Goal: Transaction & Acquisition: Purchase product/service

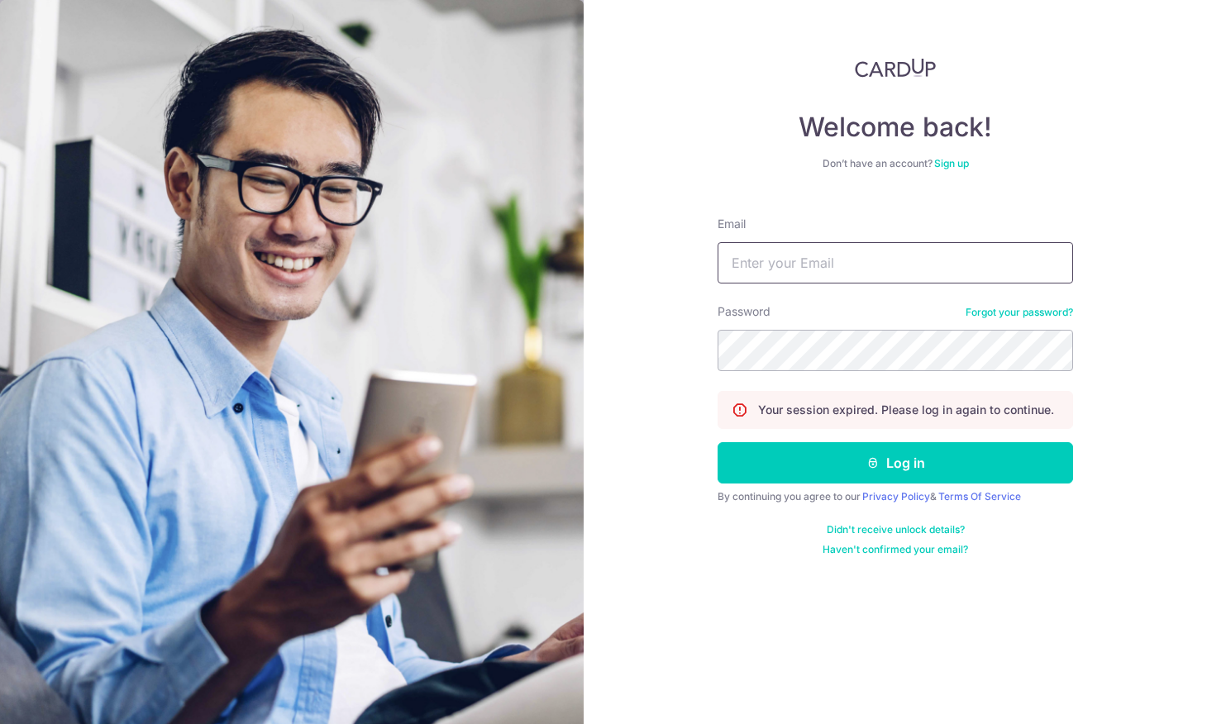
click at [775, 266] on input "Email" at bounding box center [895, 262] width 355 height 41
type input "jaslynjtlan@gmail.com"
click at [895, 463] on button "Log in" at bounding box center [895, 462] width 355 height 41
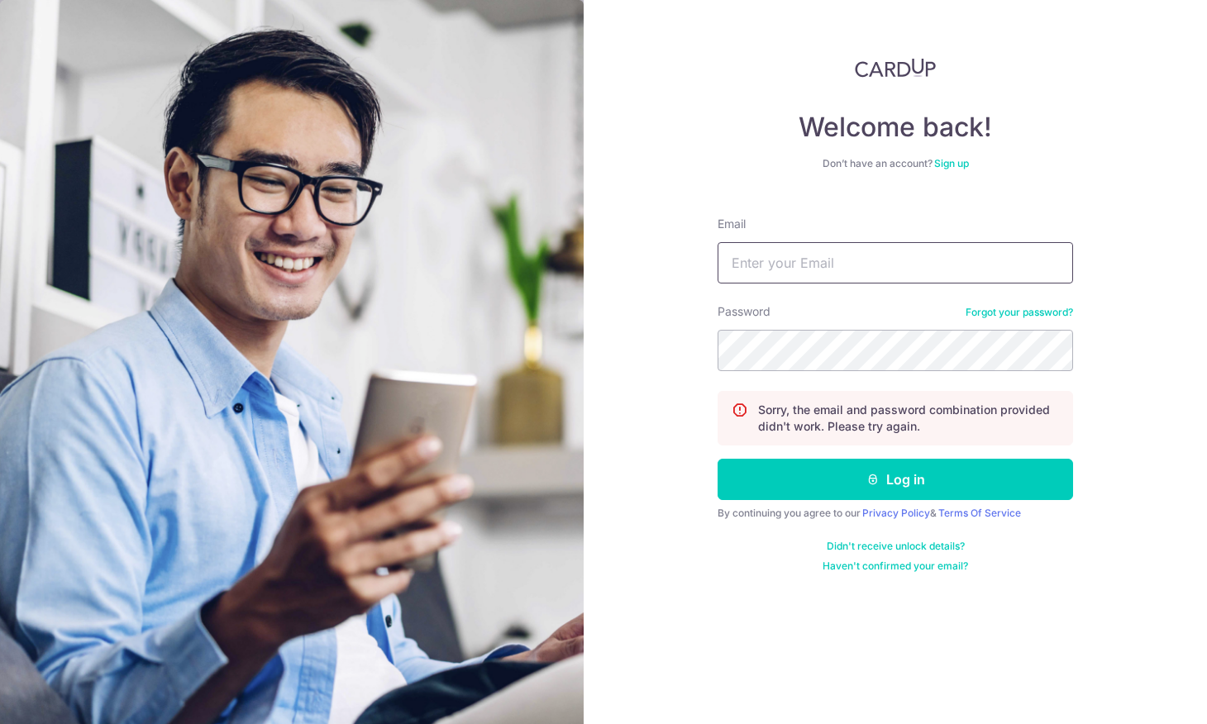
click at [803, 259] on input "Email" at bounding box center [895, 262] width 355 height 41
type input "[EMAIL_ADDRESS][DOMAIN_NAME]"
click at [895, 479] on button "Log in" at bounding box center [895, 479] width 355 height 41
click at [1013, 269] on input "Email" at bounding box center [895, 262] width 355 height 41
click at [821, 262] on input "Email" at bounding box center [895, 262] width 355 height 41
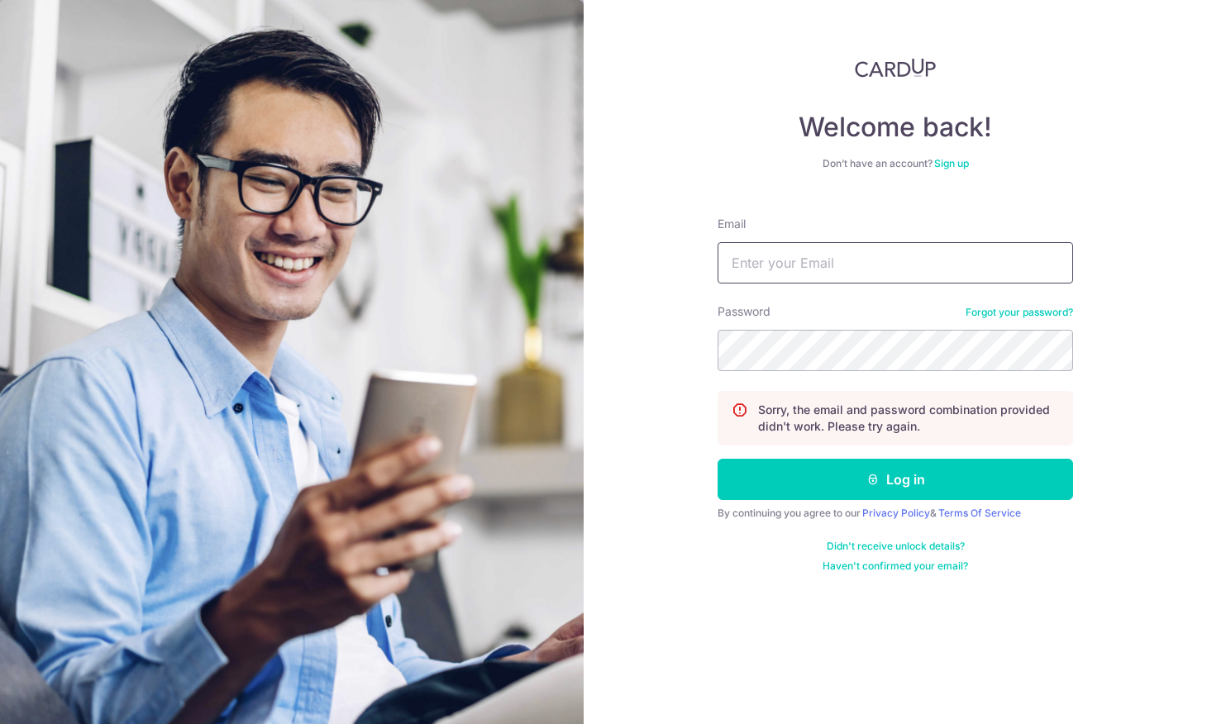
type input "sWUEwQ1m55FBaKGS1q6K"
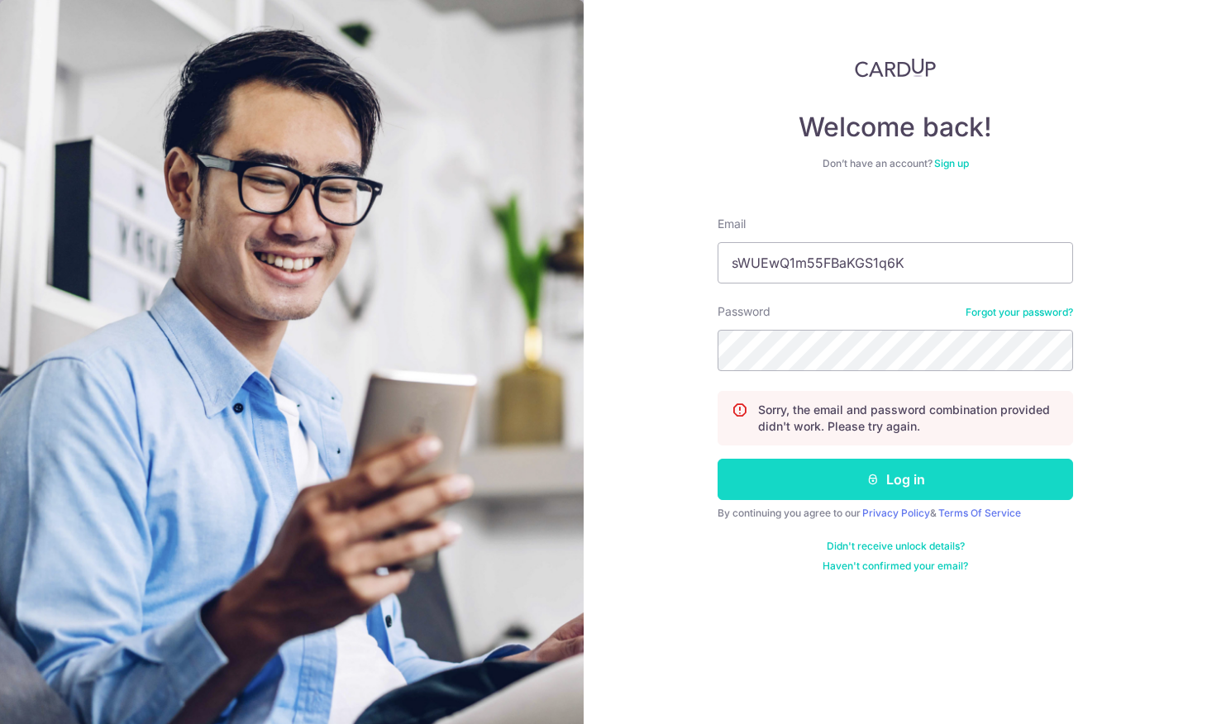
click at [858, 469] on button "Log in" at bounding box center [895, 479] width 355 height 41
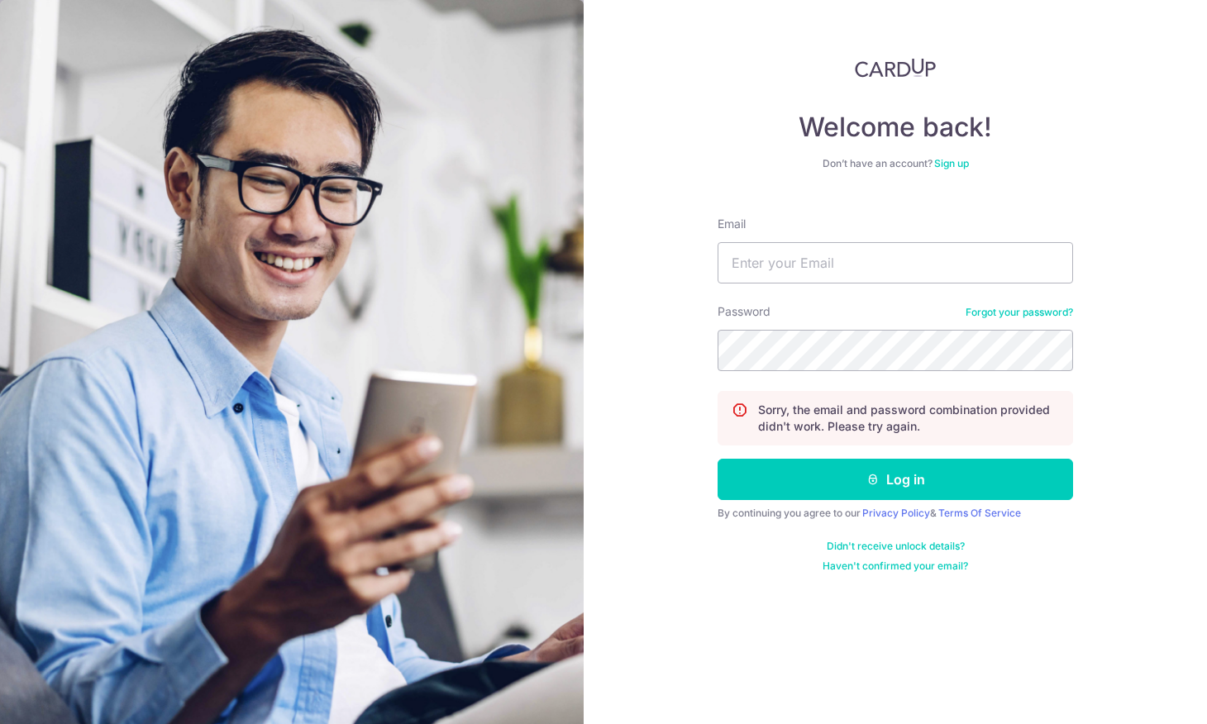
click at [846, 260] on input "Email" at bounding box center [895, 262] width 355 height 41
type input "[EMAIL_ADDRESS][DOMAIN_NAME]"
click at [895, 479] on button "Log in" at bounding box center [895, 479] width 355 height 41
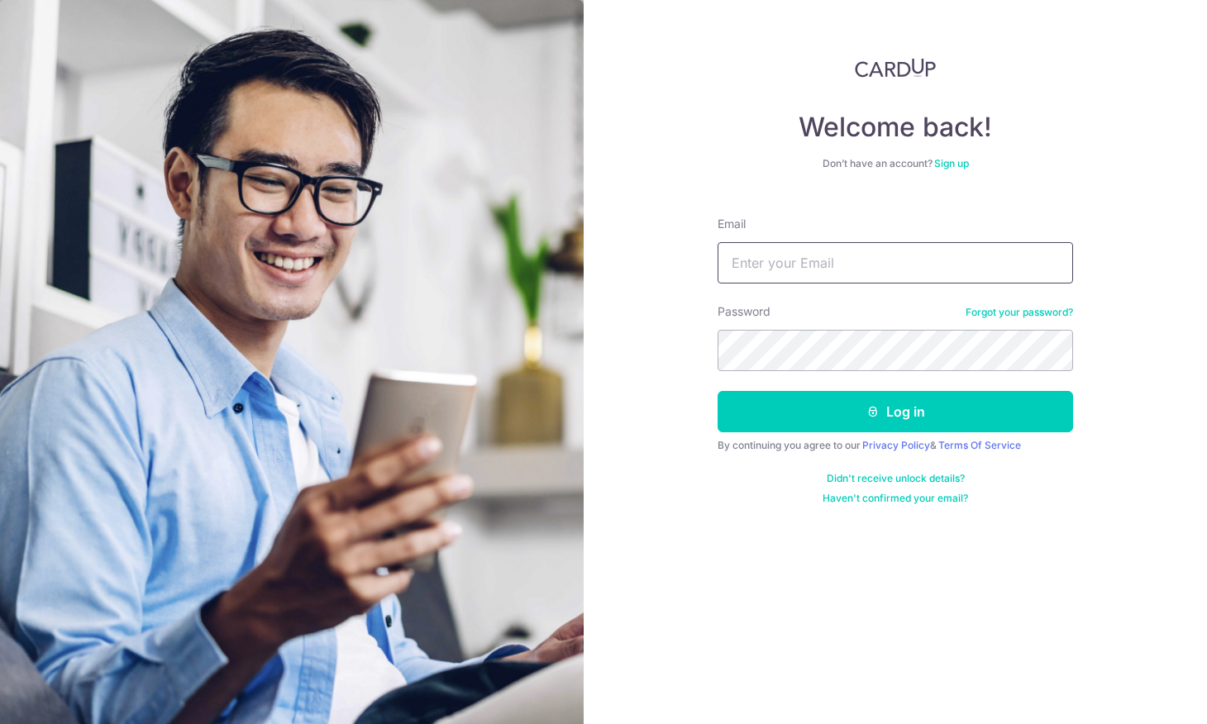
click at [834, 252] on input "Email" at bounding box center [895, 262] width 355 height 41
type input "[EMAIL_ADDRESS][DOMAIN_NAME]"
click at [895, 412] on button "Log in" at bounding box center [895, 411] width 355 height 41
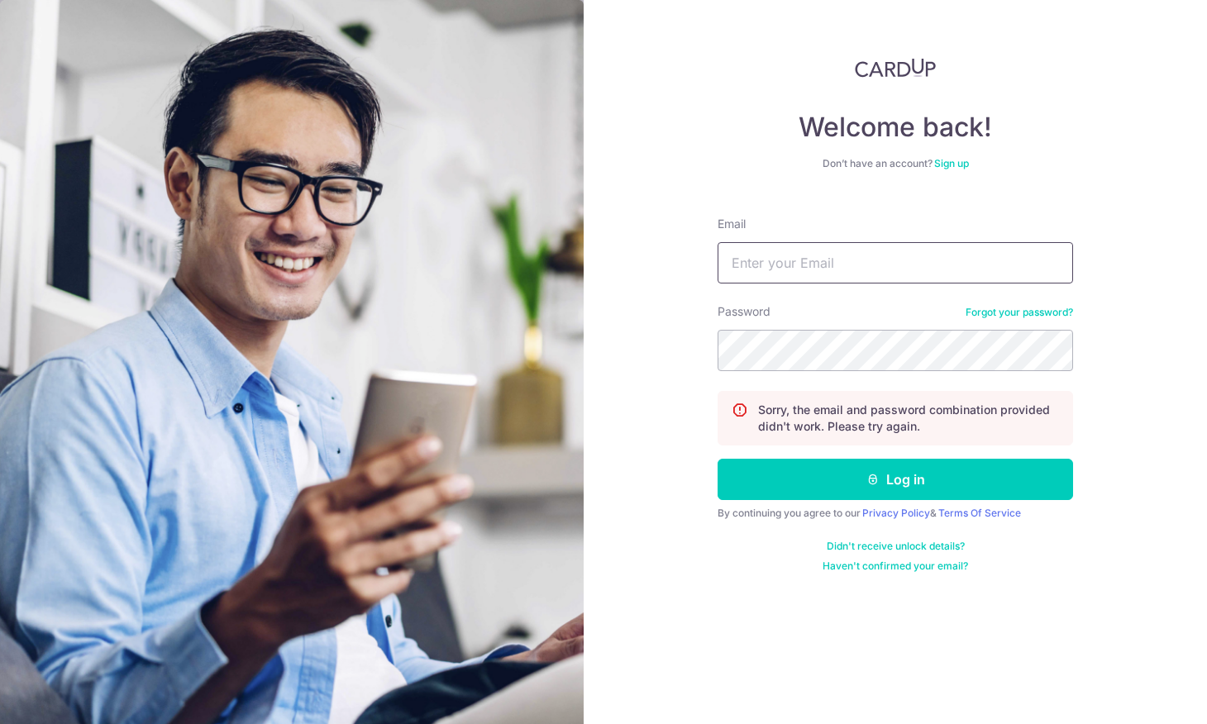
click at [816, 265] on input "Email" at bounding box center [895, 262] width 355 height 41
type input "j"
click at [911, 264] on input "Email" at bounding box center [895, 262] width 355 height 41
type input "jaslynjltan@gmail.com"
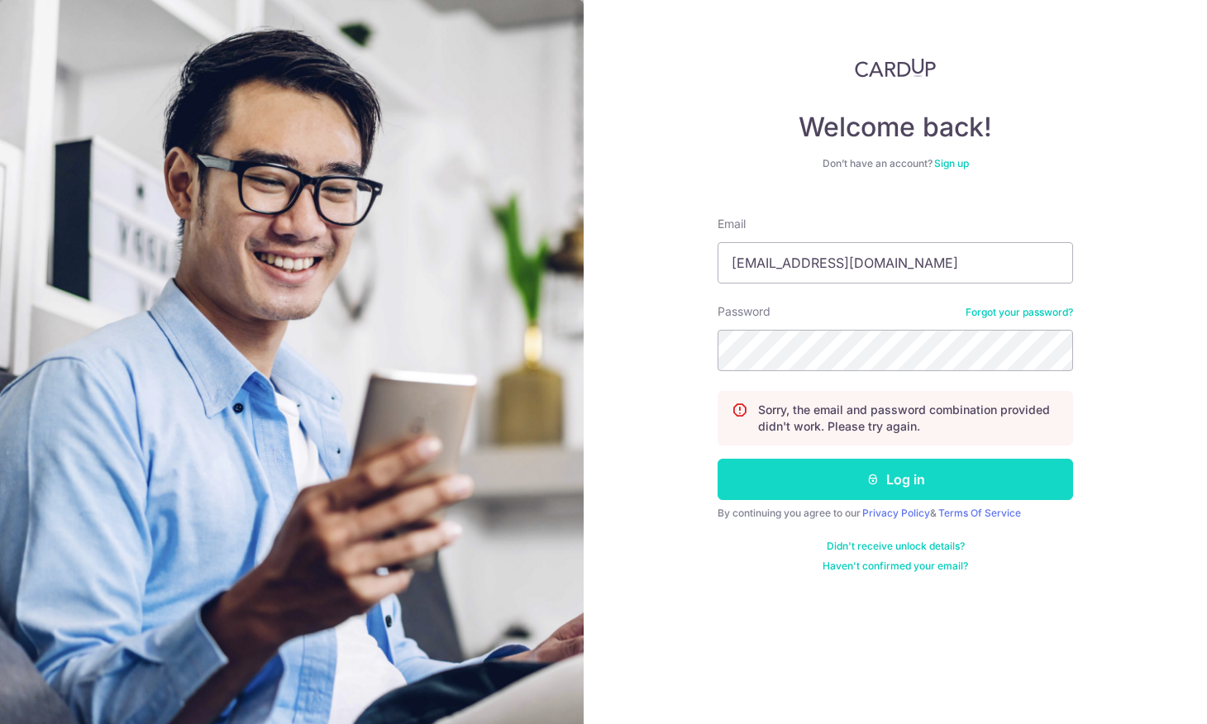
click at [927, 474] on button "Log in" at bounding box center [895, 479] width 355 height 41
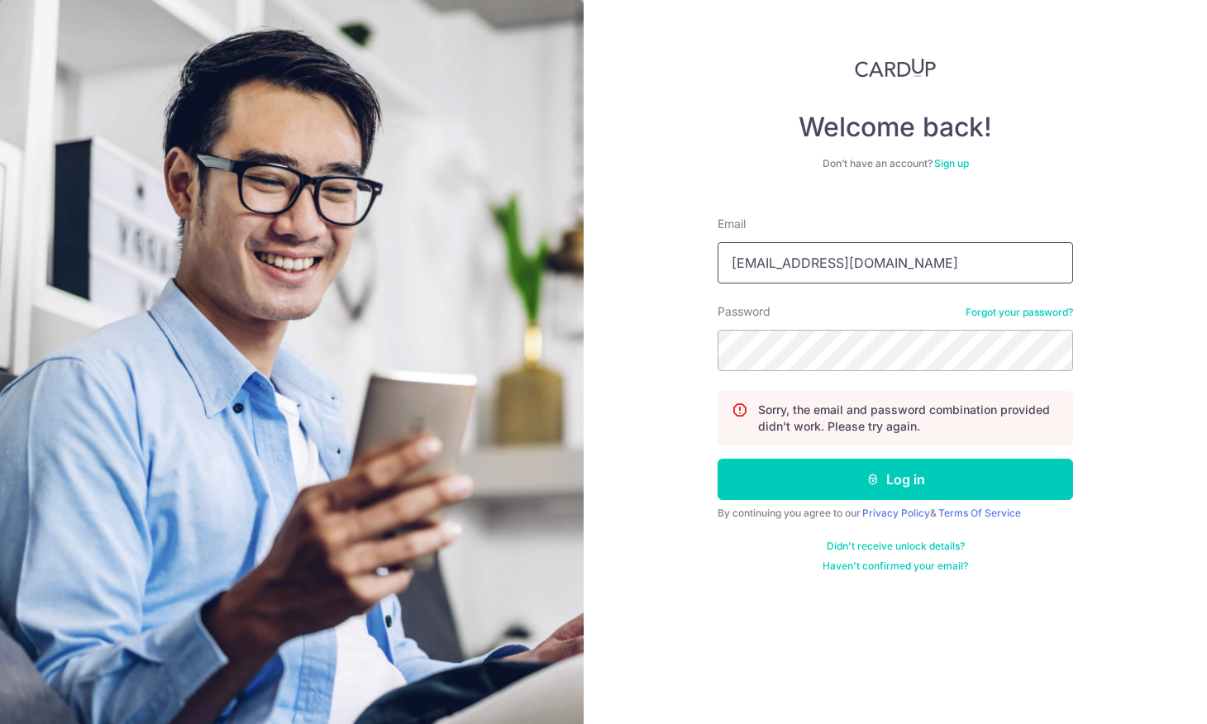
type input "[EMAIL_ADDRESS][DOMAIN_NAME]"
click at [895, 479] on button "Log in" at bounding box center [895, 479] width 355 height 41
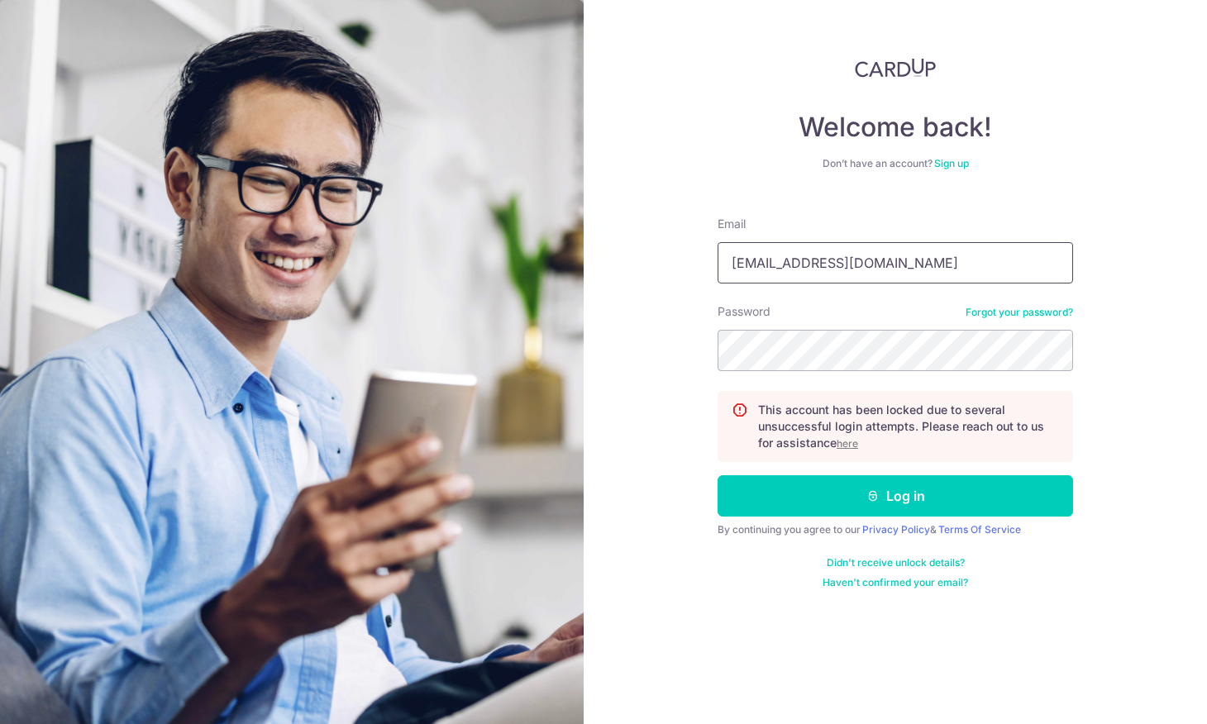
click at [773, 264] on input "jaslynjtan@gmail.com" at bounding box center [895, 262] width 355 height 41
type input "[EMAIL_ADDRESS][DOMAIN_NAME]"
click at [895, 496] on button "Log in" at bounding box center [895, 495] width 355 height 41
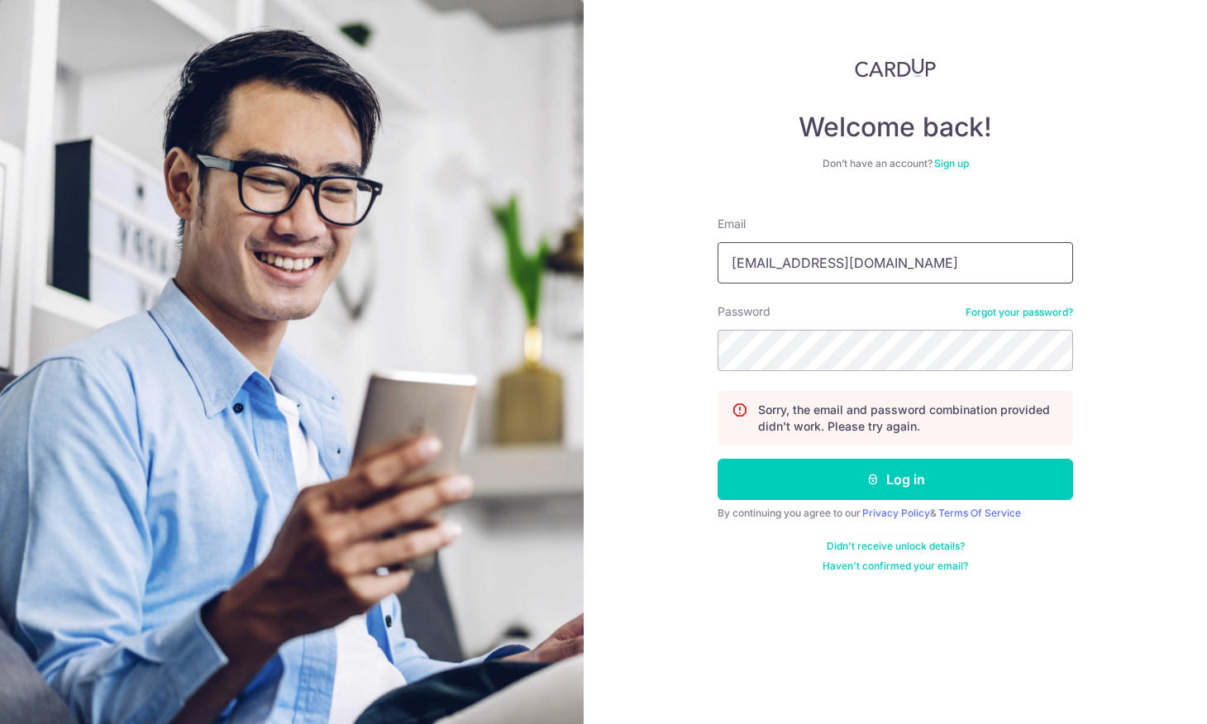
type input "[EMAIL_ADDRESS][DOMAIN_NAME]"
click at [895, 479] on button "Log in" at bounding box center [895, 479] width 355 height 41
click at [1003, 308] on link "Forgot your password?" at bounding box center [1018, 312] width 107 height 13
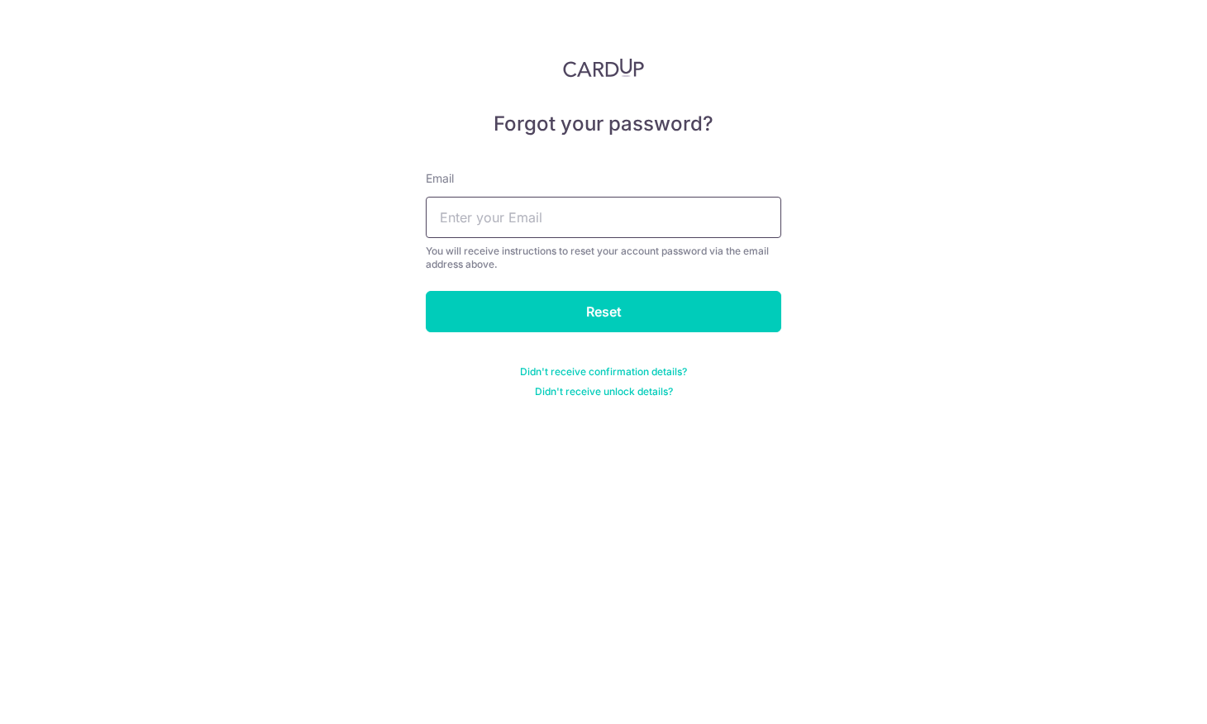
click at [693, 227] on input "text" at bounding box center [603, 217] width 355 height 41
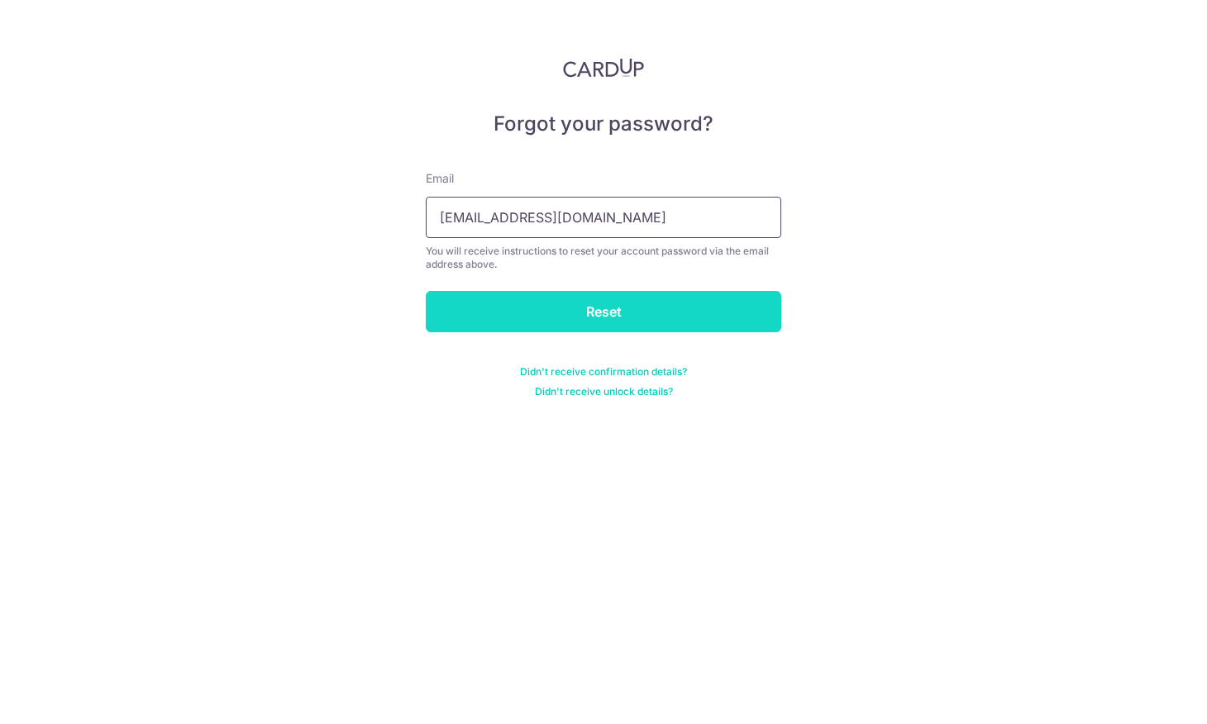
type input "[EMAIL_ADDRESS][DOMAIN_NAME]"
click at [747, 313] on input "Reset" at bounding box center [603, 311] width 355 height 41
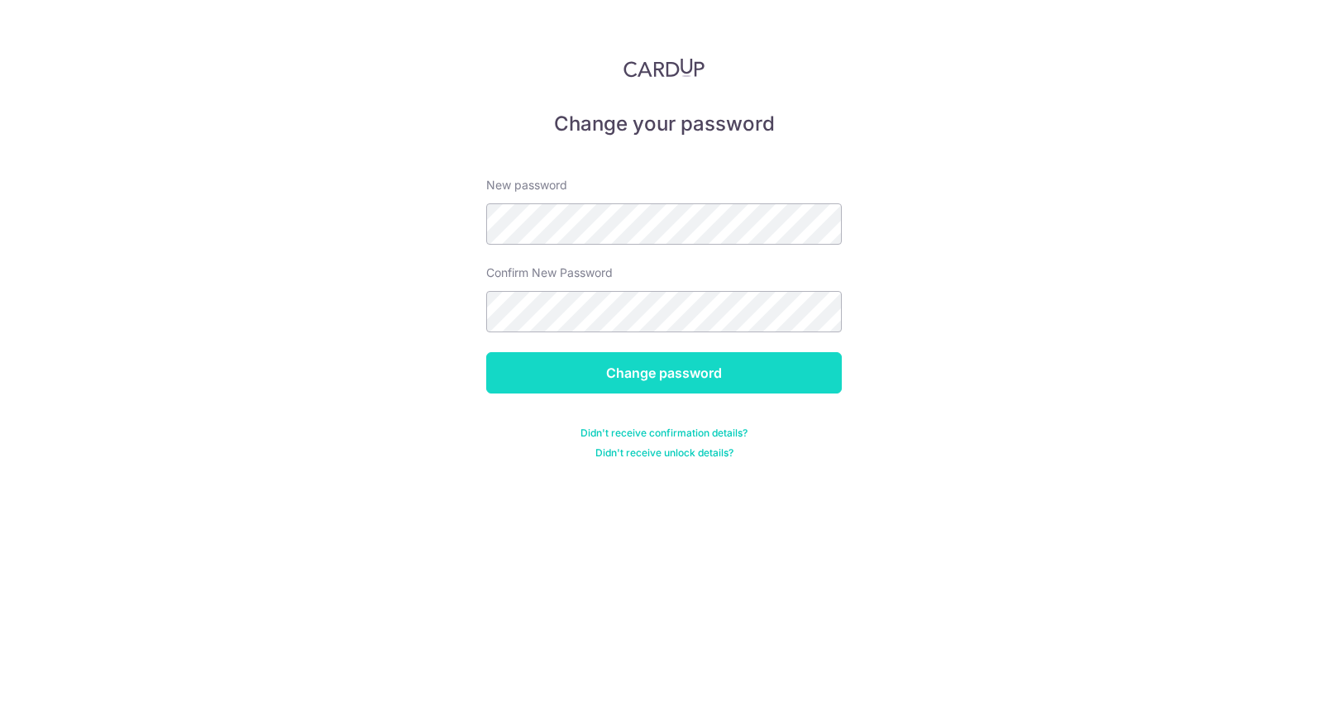
click at [668, 364] on input "Change password" at bounding box center [663, 372] width 355 height 41
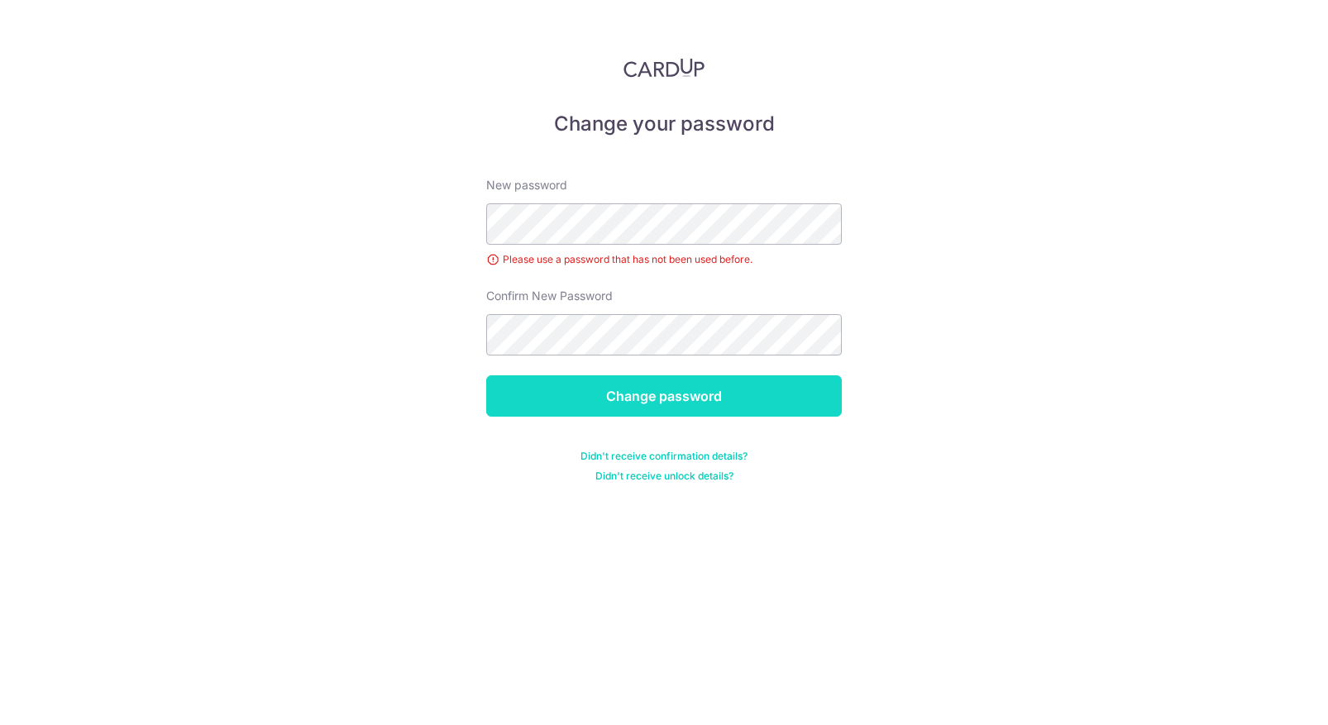
click at [726, 376] on input "Change password" at bounding box center [663, 395] width 355 height 41
click at [665, 399] on input "Change password" at bounding box center [663, 395] width 355 height 41
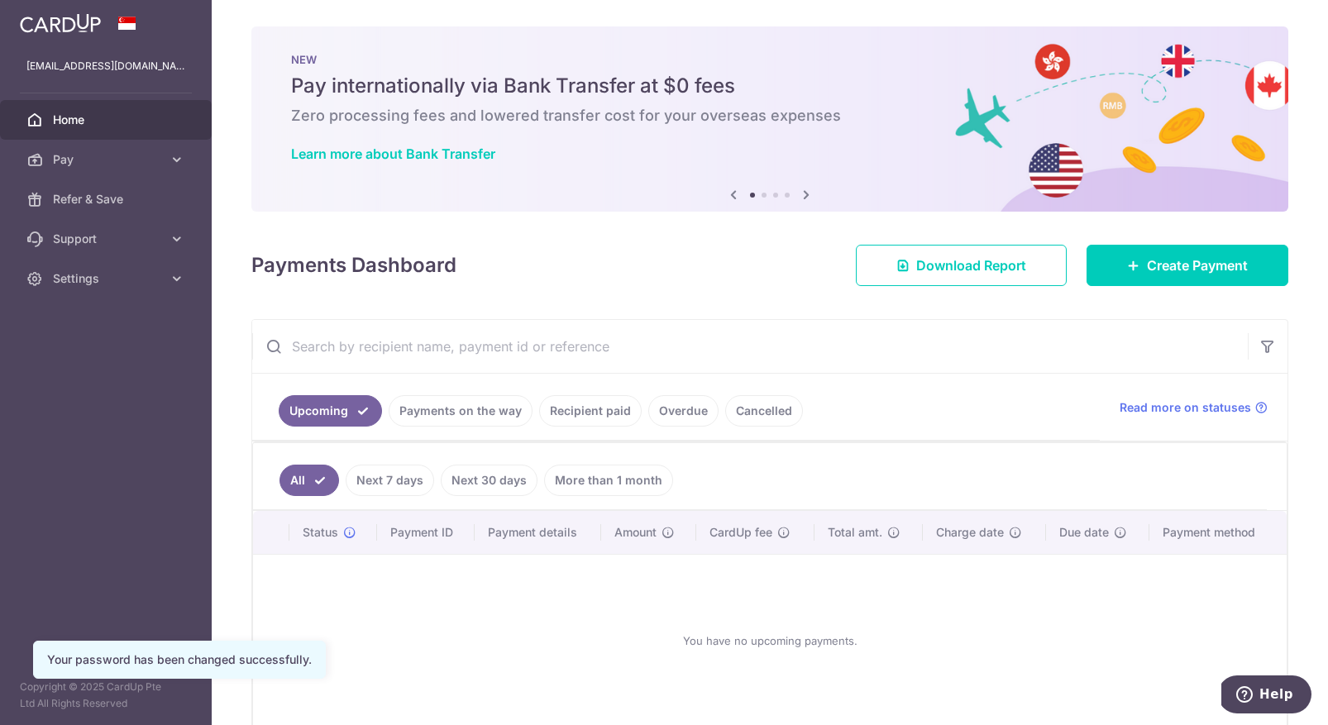
scroll to position [83, 0]
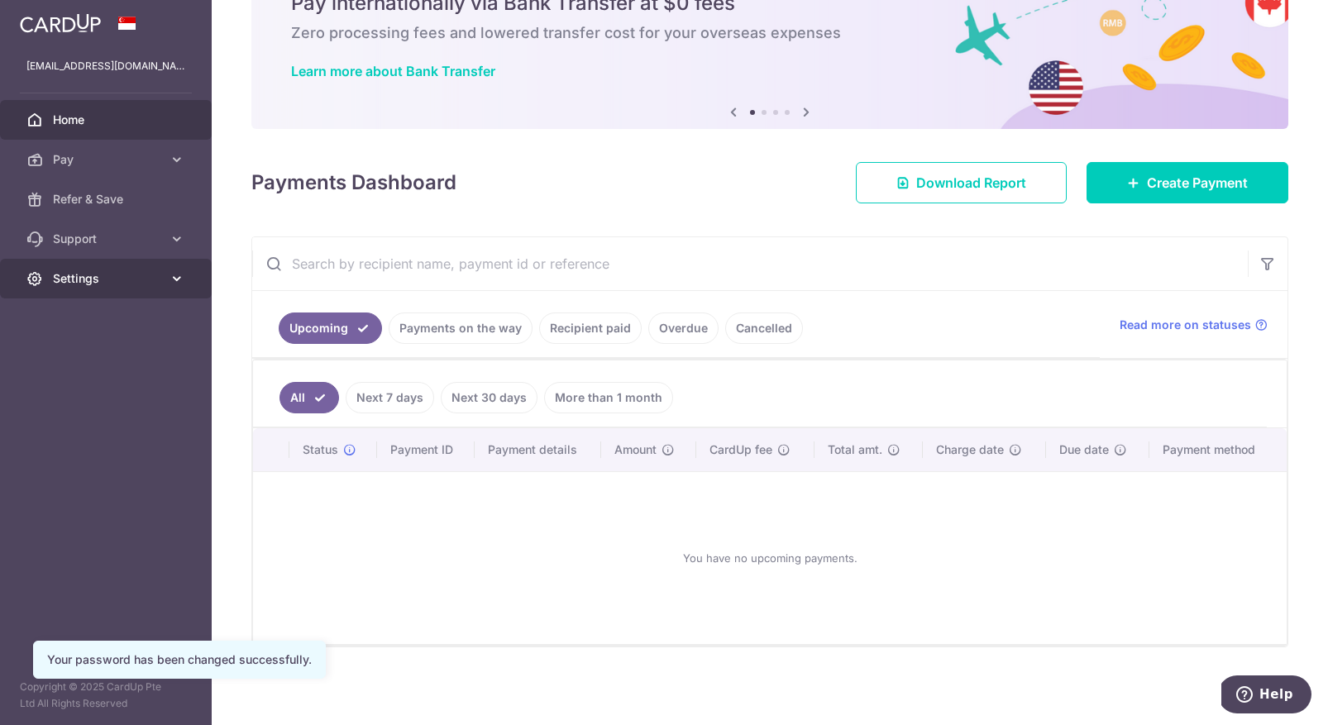
click at [80, 281] on span "Settings" at bounding box center [107, 278] width 109 height 17
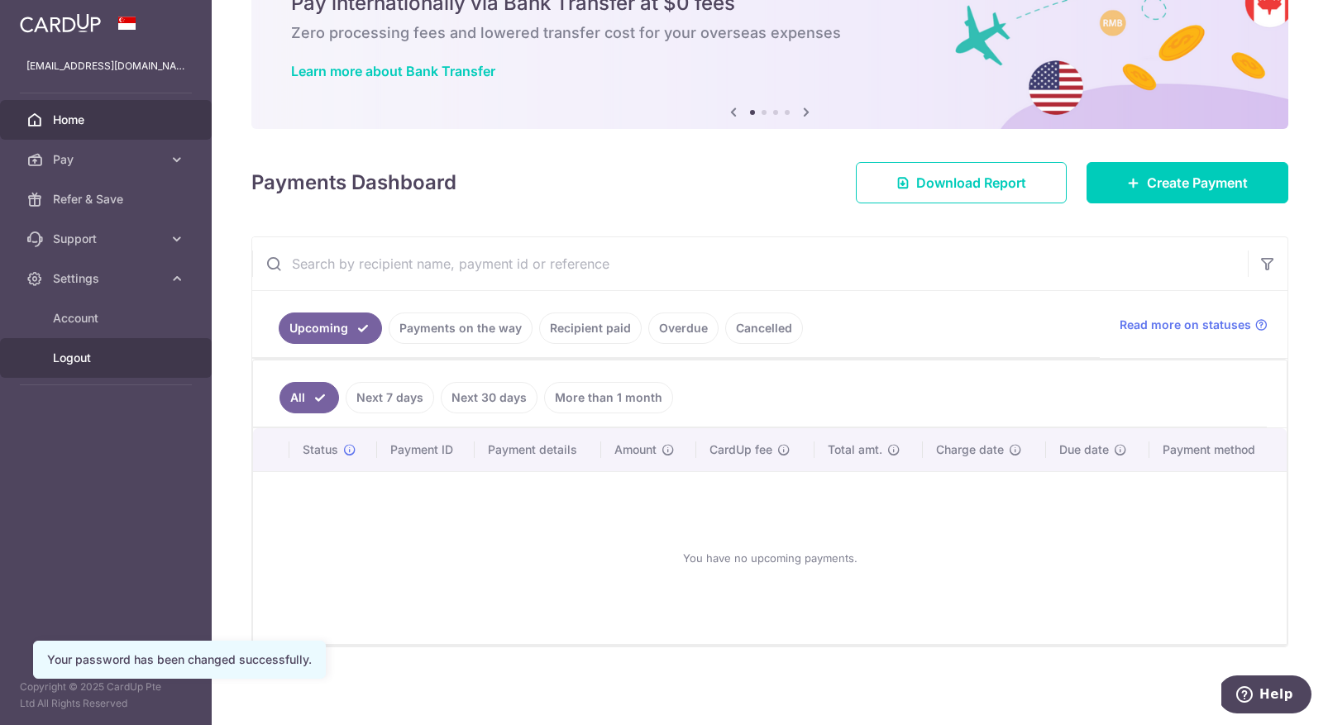
click at [132, 361] on span "Logout" at bounding box center [107, 358] width 109 height 17
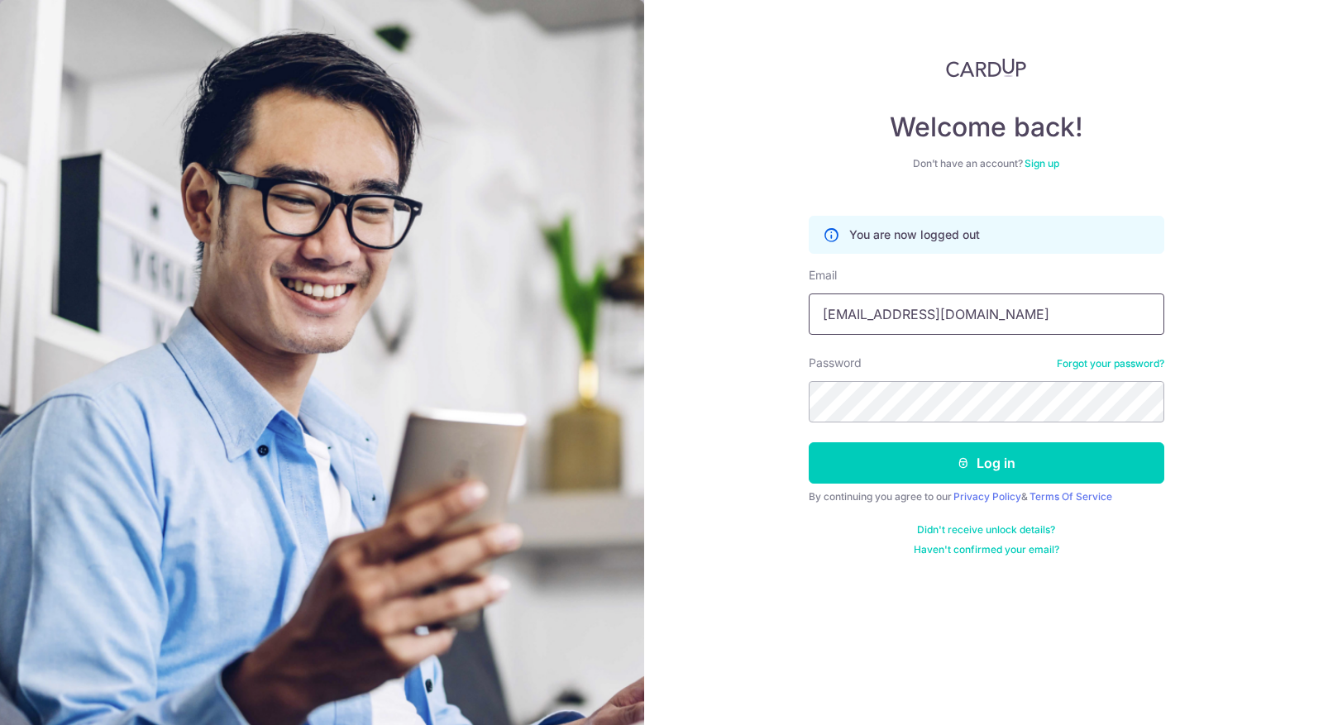
type input "[EMAIL_ADDRESS][DOMAIN_NAME]"
click at [985, 463] on button "Log in" at bounding box center [985, 462] width 355 height 41
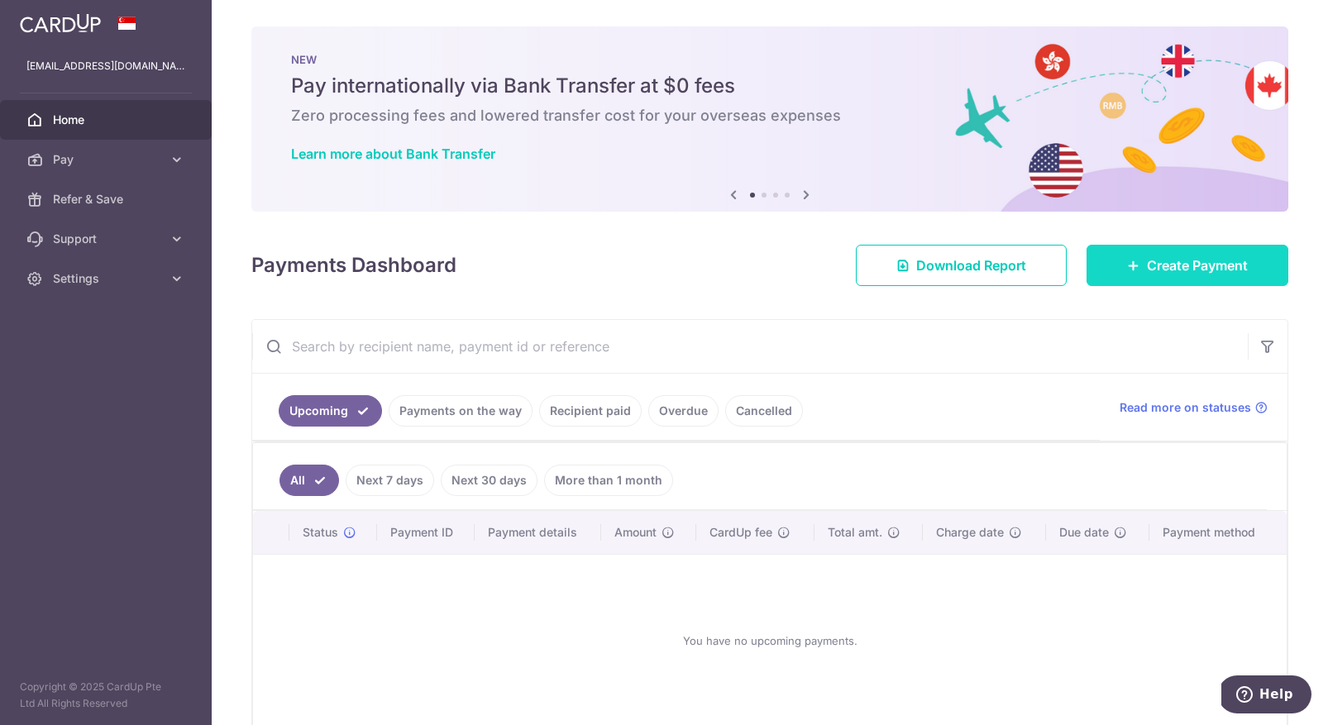
click at [1147, 274] on span "Create Payment" at bounding box center [1197, 265] width 101 height 20
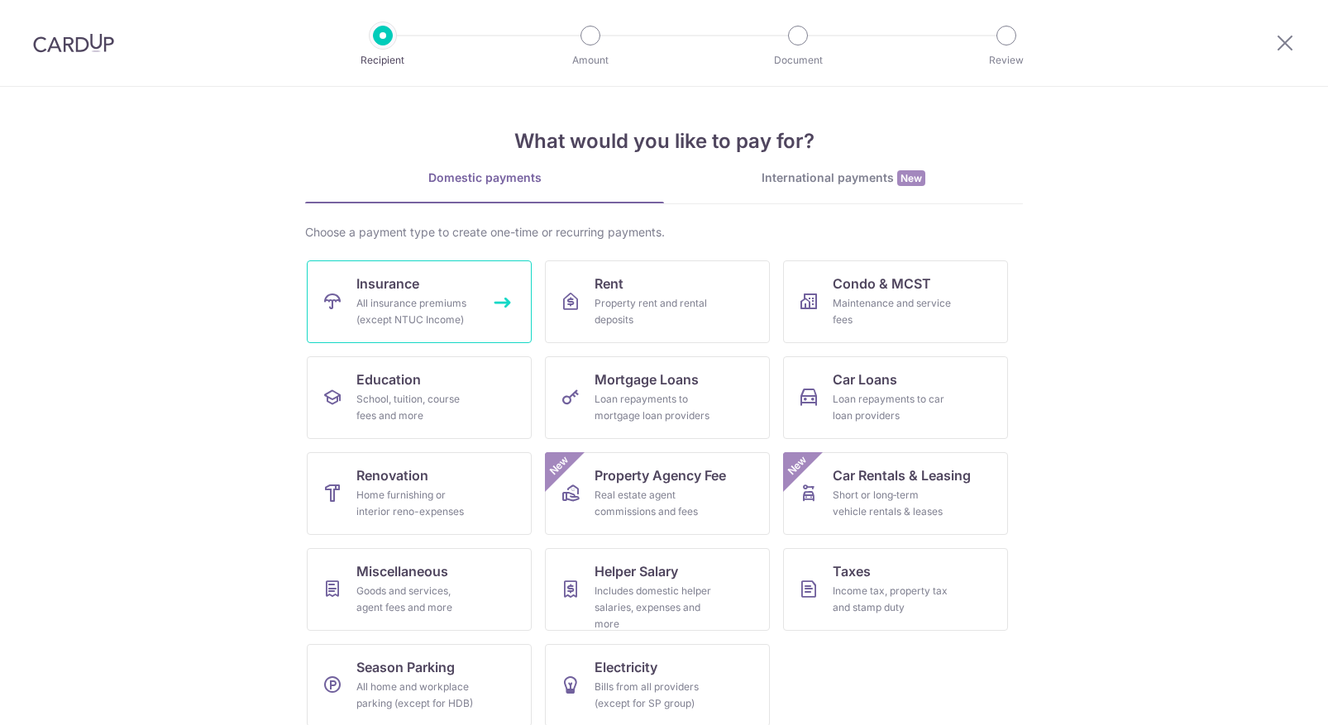
click at [466, 296] on div "All insurance premiums (except NTUC Income)" at bounding box center [415, 311] width 119 height 33
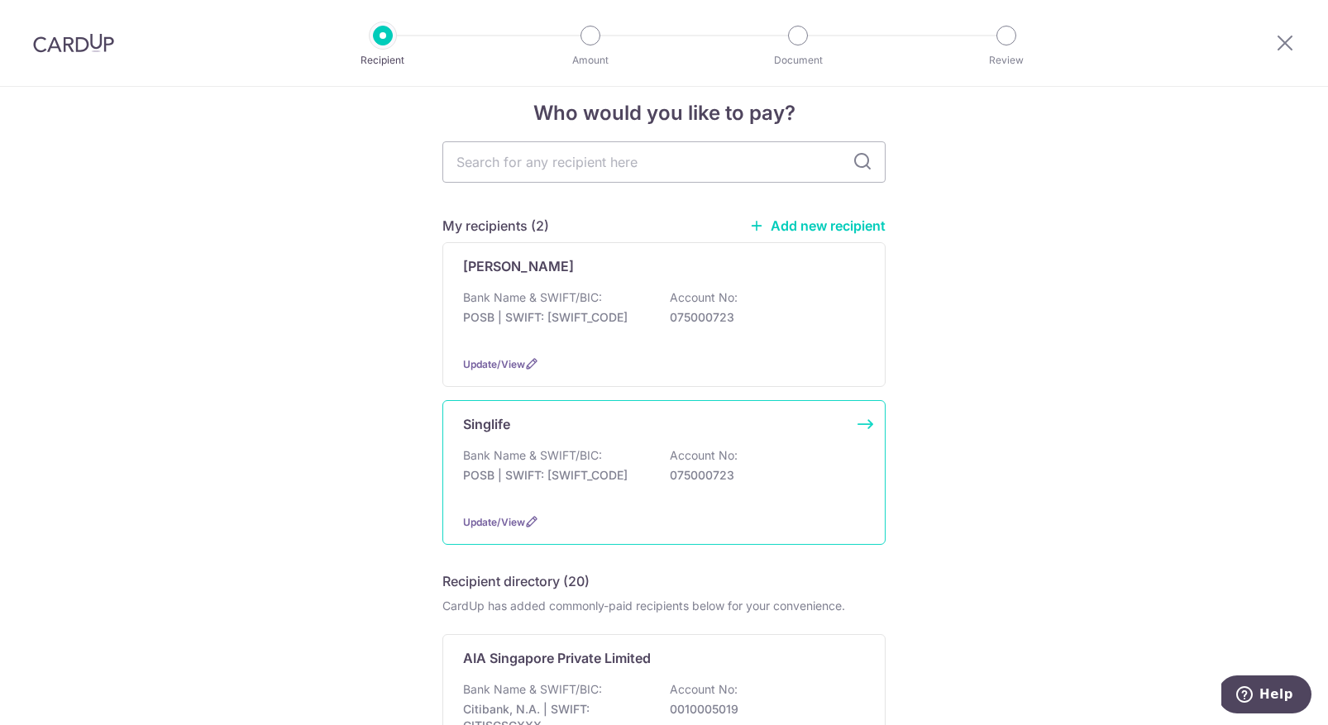
scroll to position [41, 0]
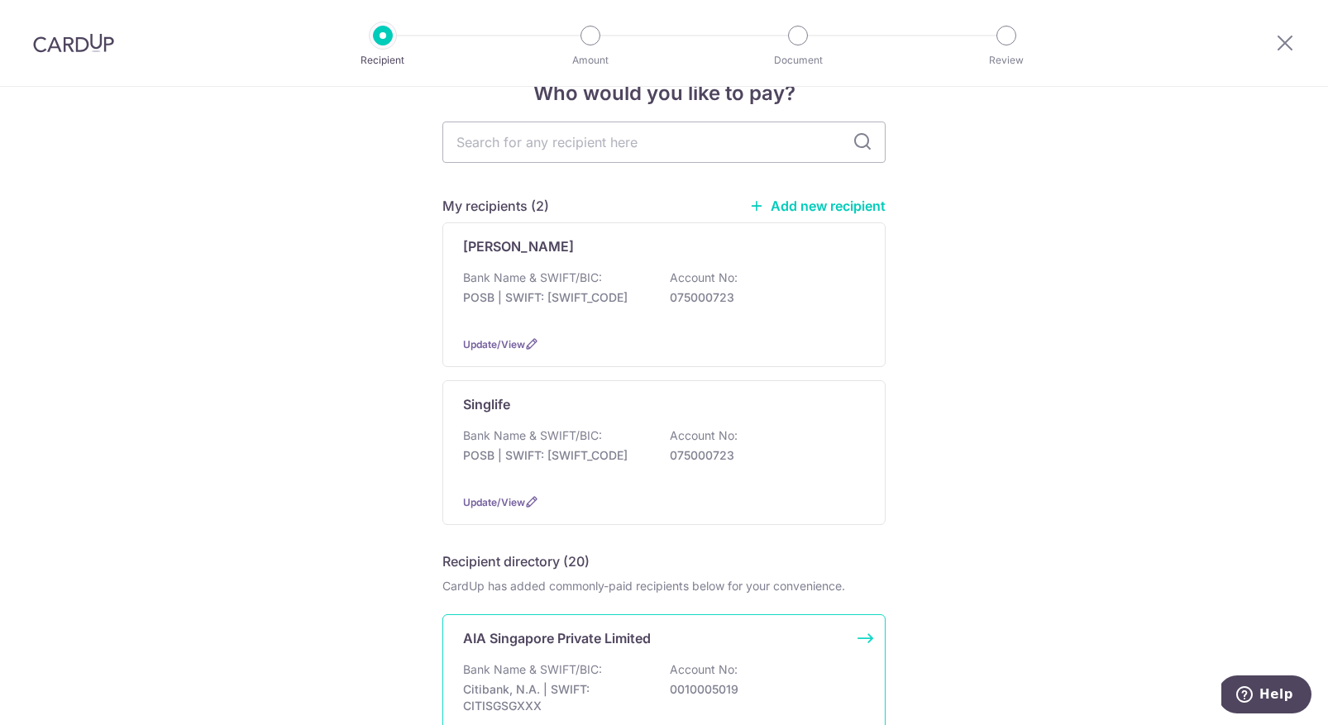
click at [651, 632] on div "AIA Singapore Private Limited" at bounding box center [654, 638] width 382 height 20
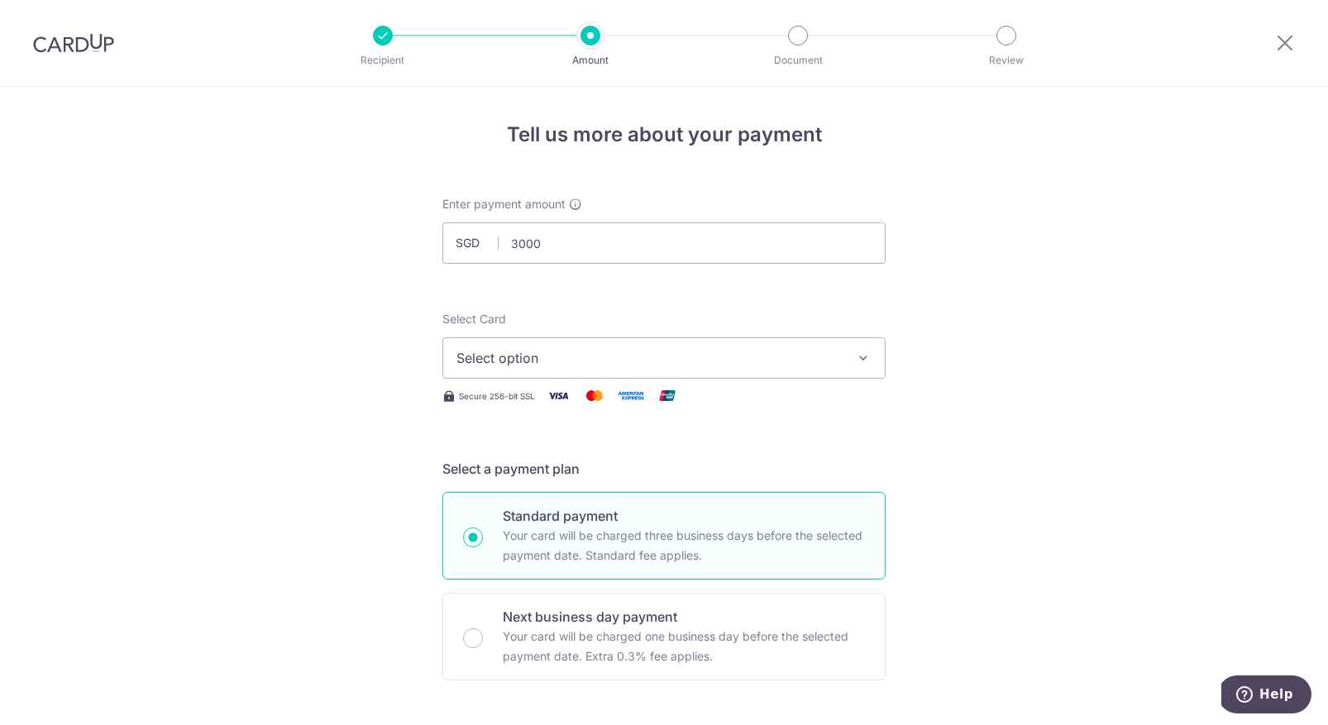
type input "3,000.00"
click at [600, 372] on button "Select option" at bounding box center [663, 357] width 443 height 41
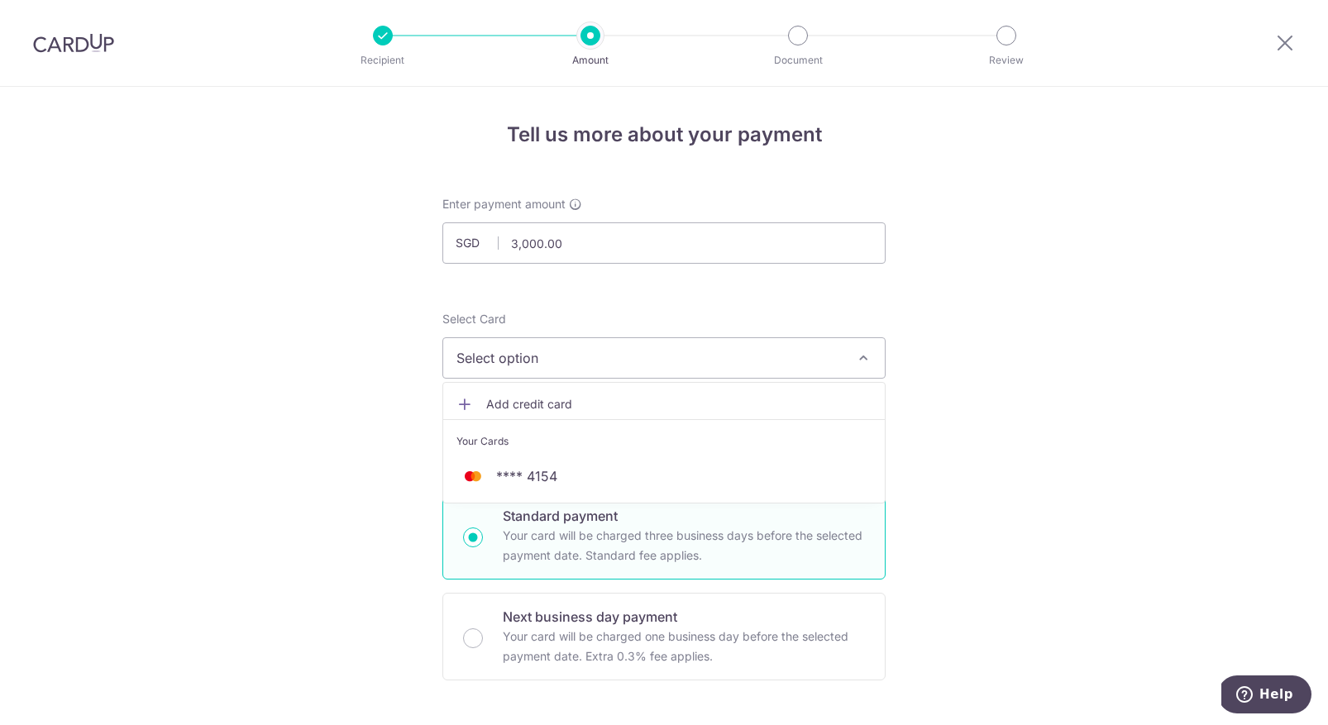
click at [578, 406] on span "Add credit card" at bounding box center [678, 404] width 385 height 17
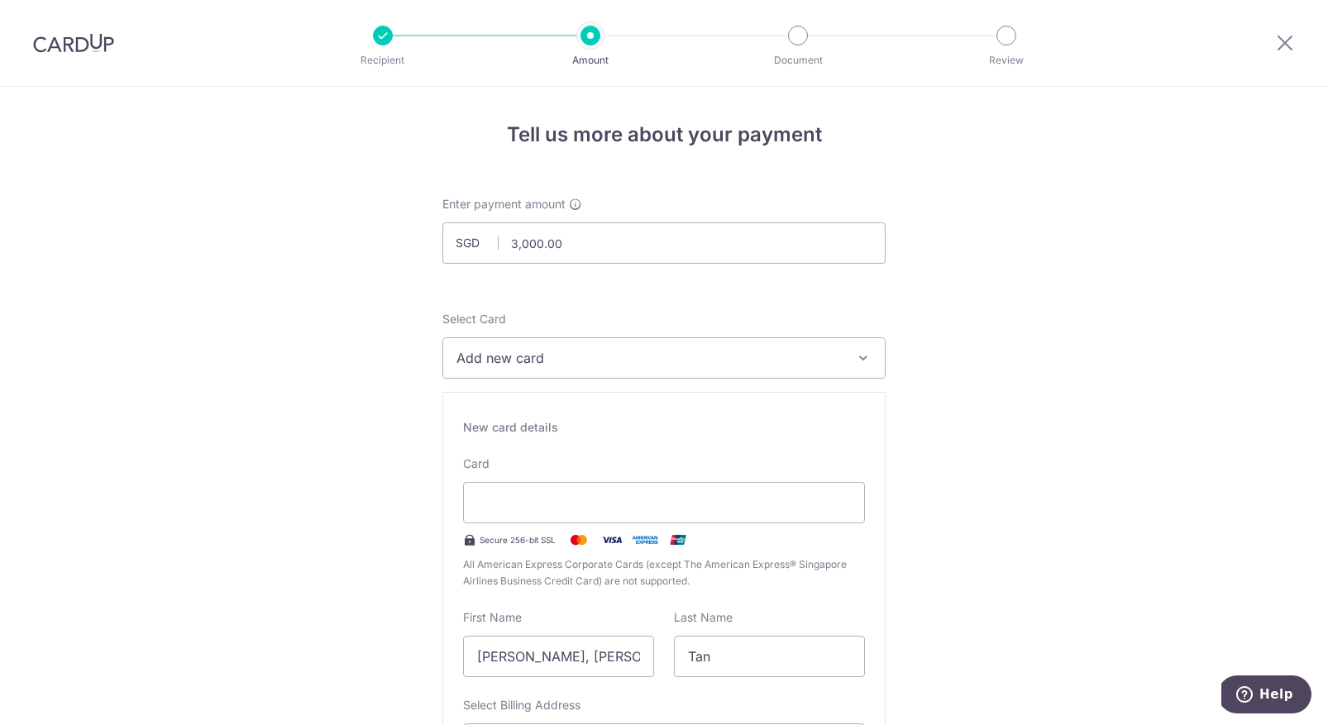
scroll to position [34, 0]
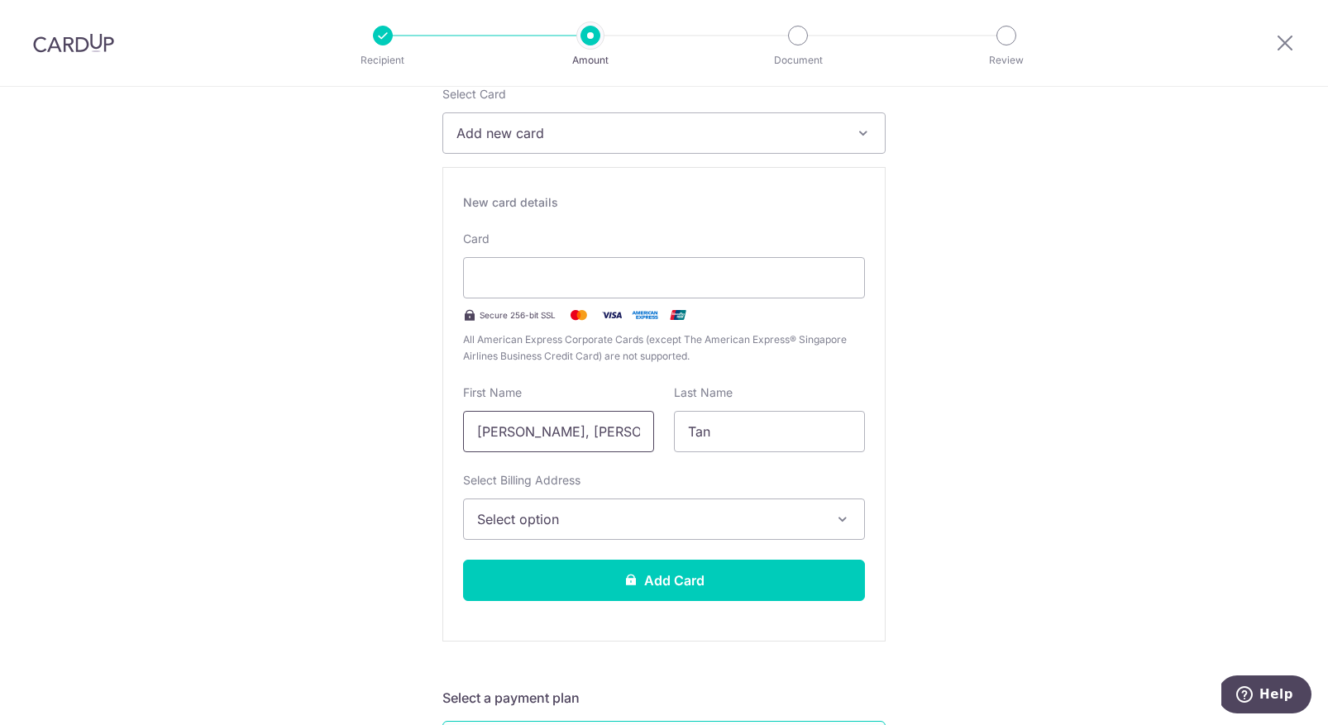
click at [547, 439] on input "Jie Ling, Jaslyn" at bounding box center [558, 431] width 191 height 41
type input "Jaslyn"
click at [605, 517] on span "Select option" at bounding box center [649, 519] width 344 height 20
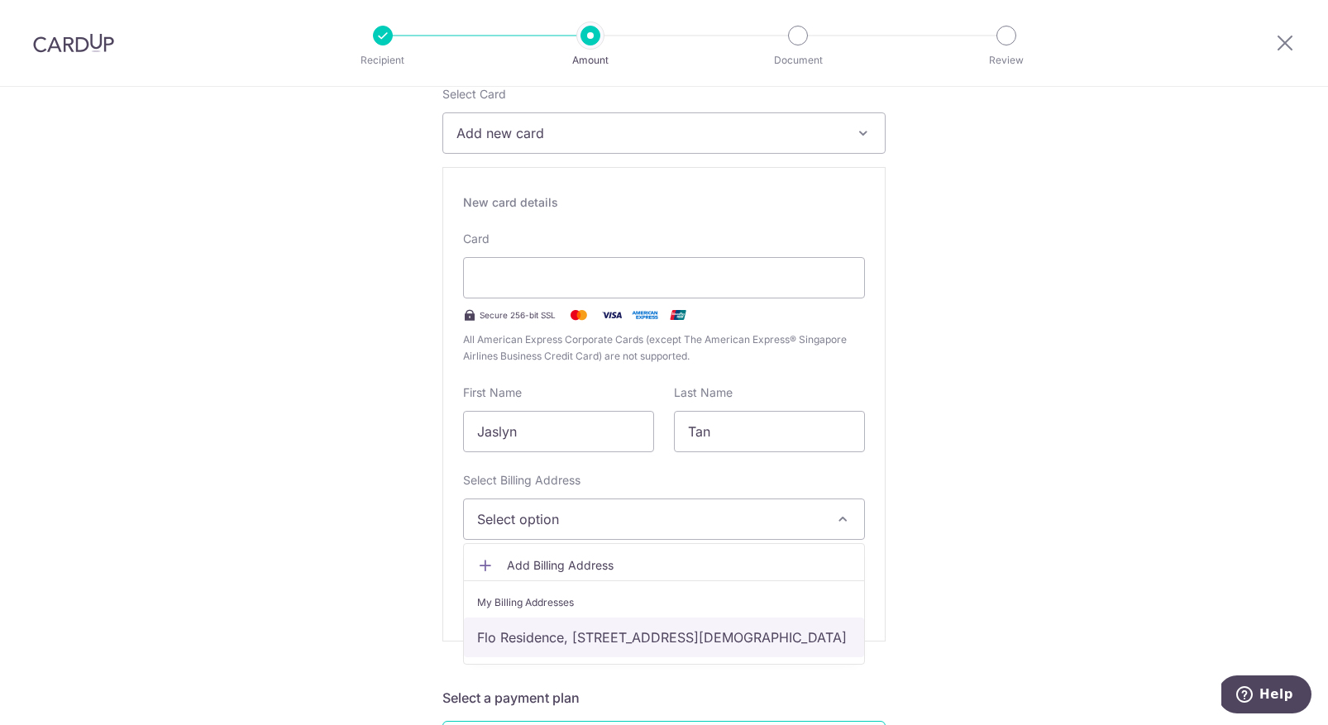
click at [617, 632] on link "Flo Residence, 7 Punggol Field Walk, #06-16, Singapore, Singapore-828742" at bounding box center [664, 637] width 400 height 40
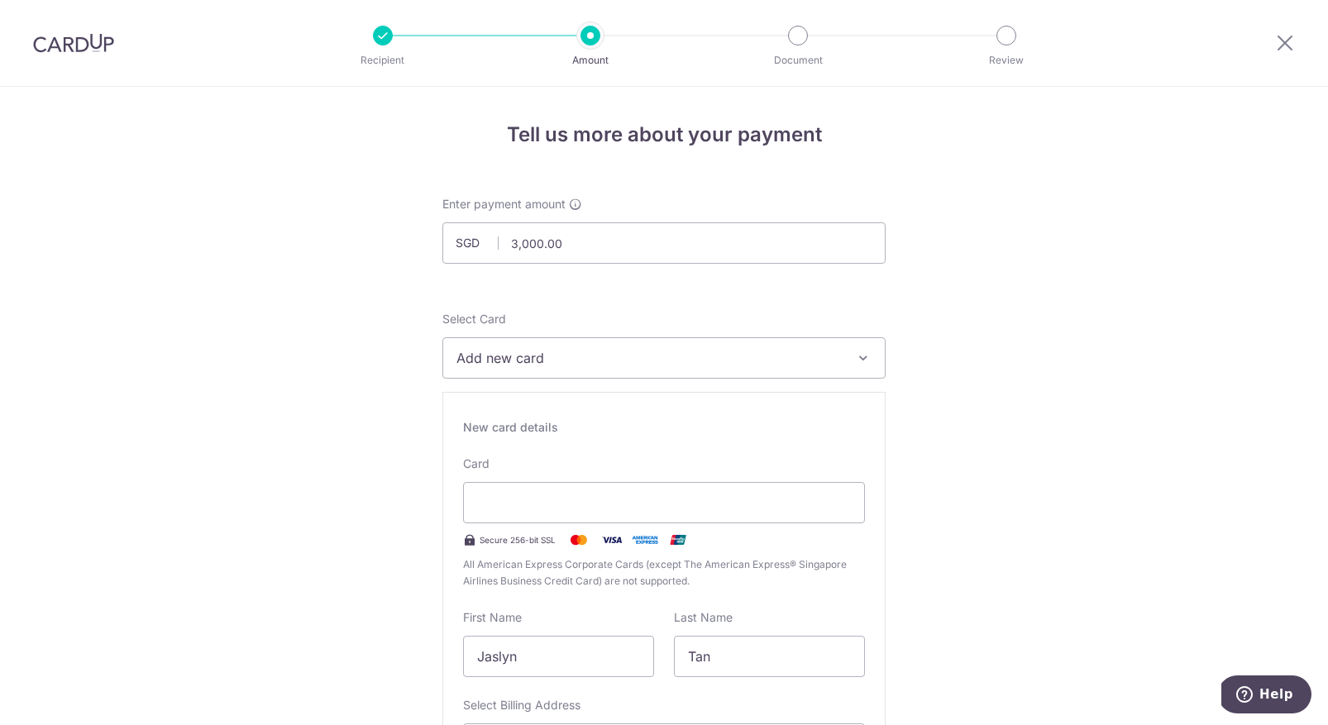
scroll to position [520, 0]
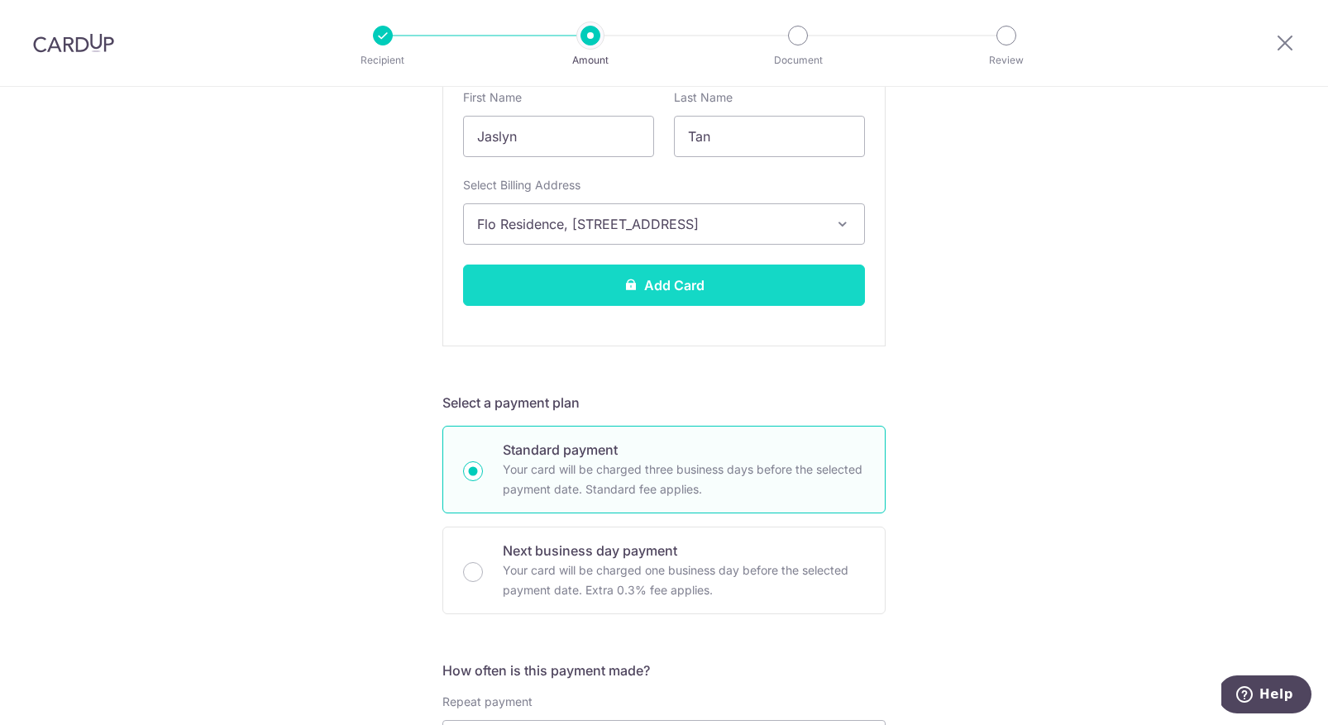
click at [662, 291] on button "Add Card" at bounding box center [664, 285] width 402 height 41
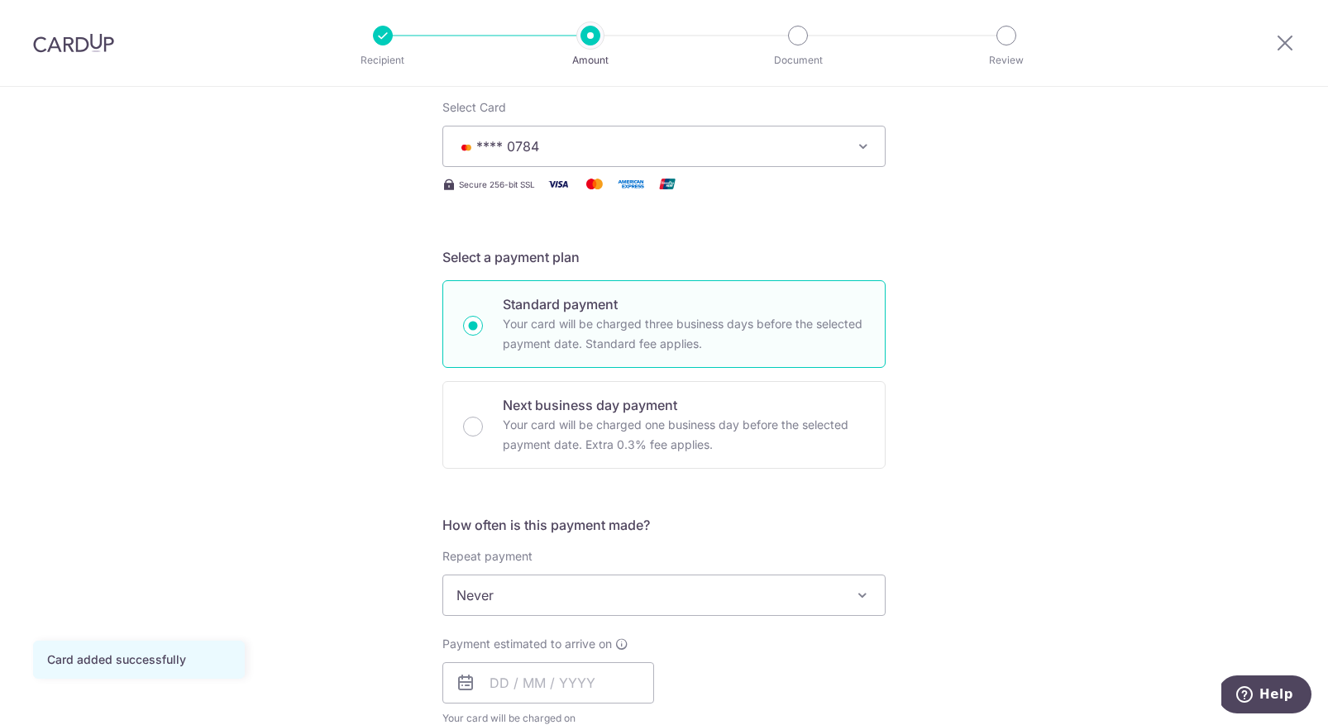
scroll to position [403, 0]
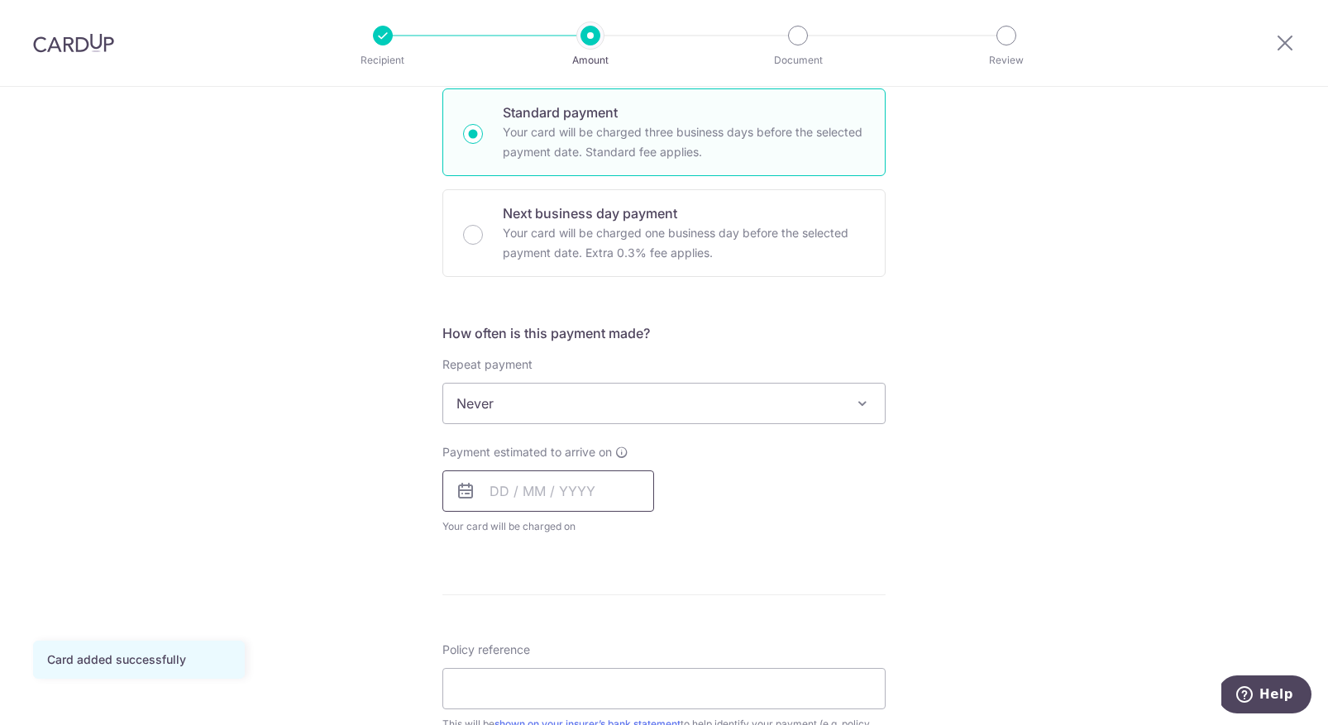
click at [514, 491] on input "text" at bounding box center [548, 490] width 212 height 41
click at [575, 682] on link "15" at bounding box center [575, 674] width 26 height 26
type input "[DATE]"
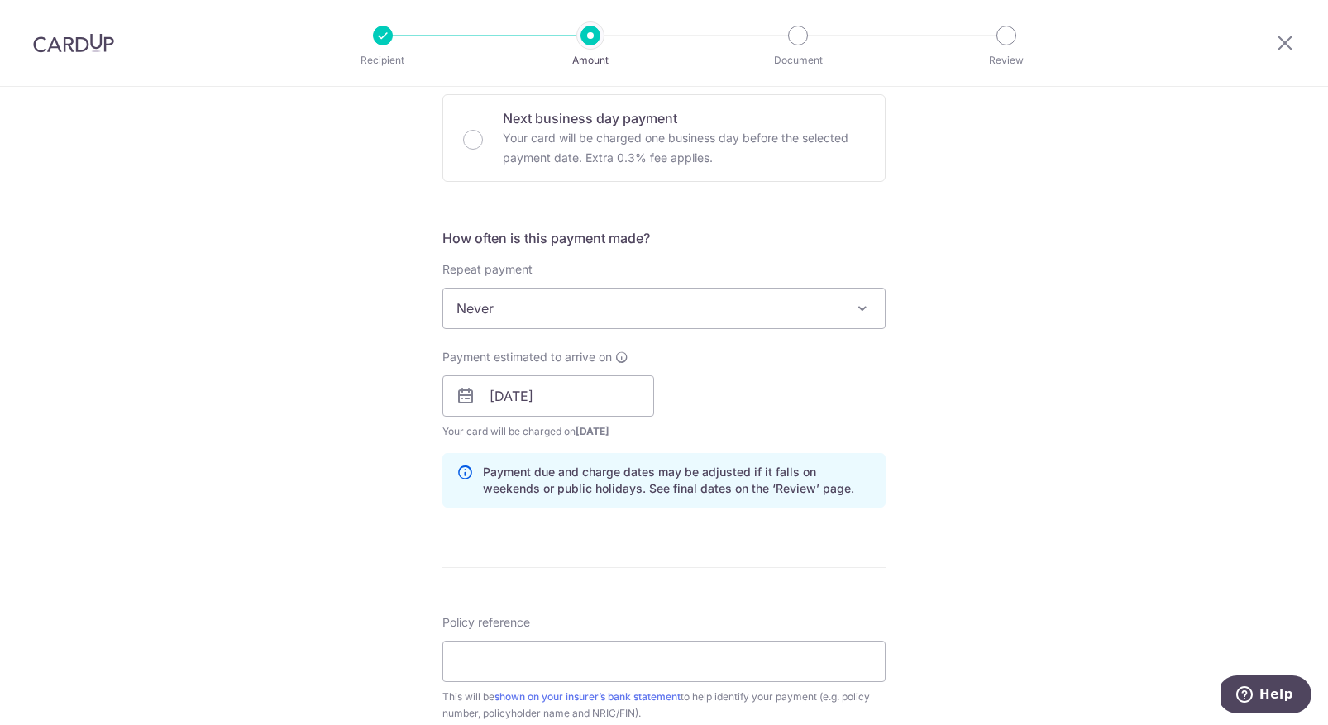
scroll to position [850, 0]
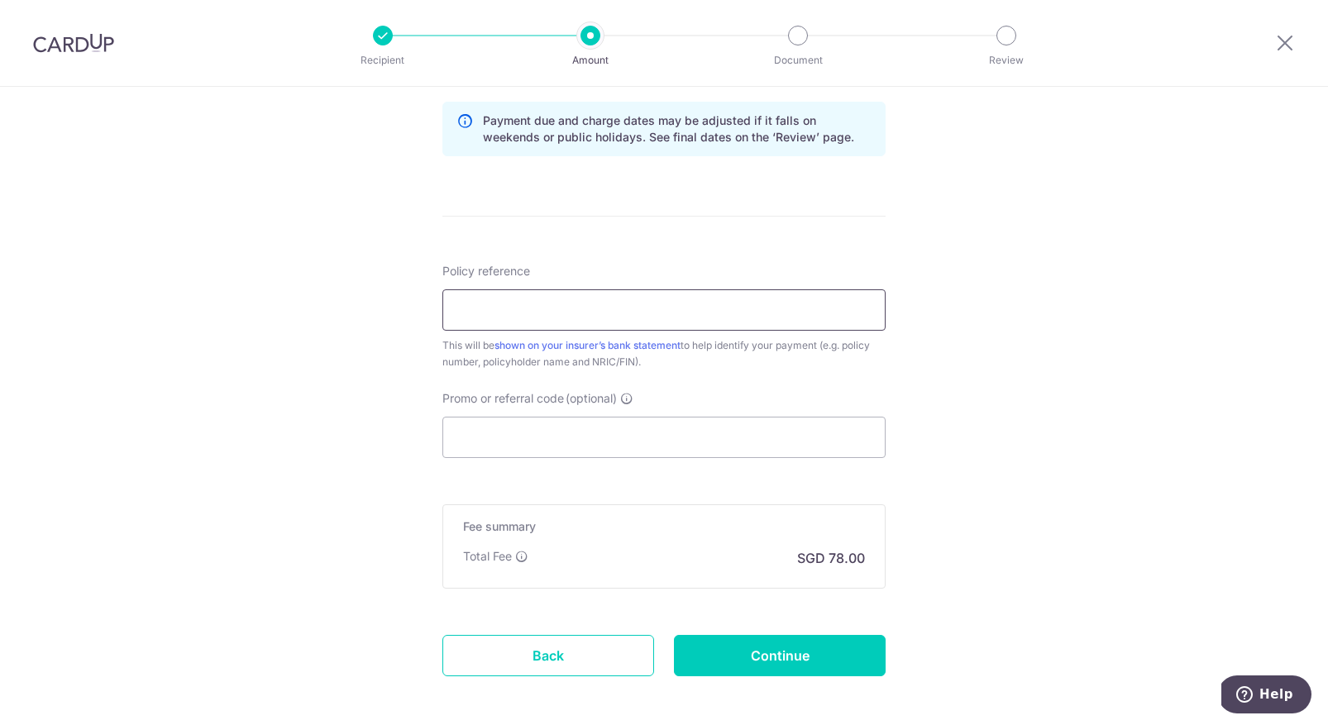
click at [567, 322] on input "Policy reference" at bounding box center [663, 309] width 443 height 41
paste input "U127121736"
type input "U127121736"
paste input "OFF225"
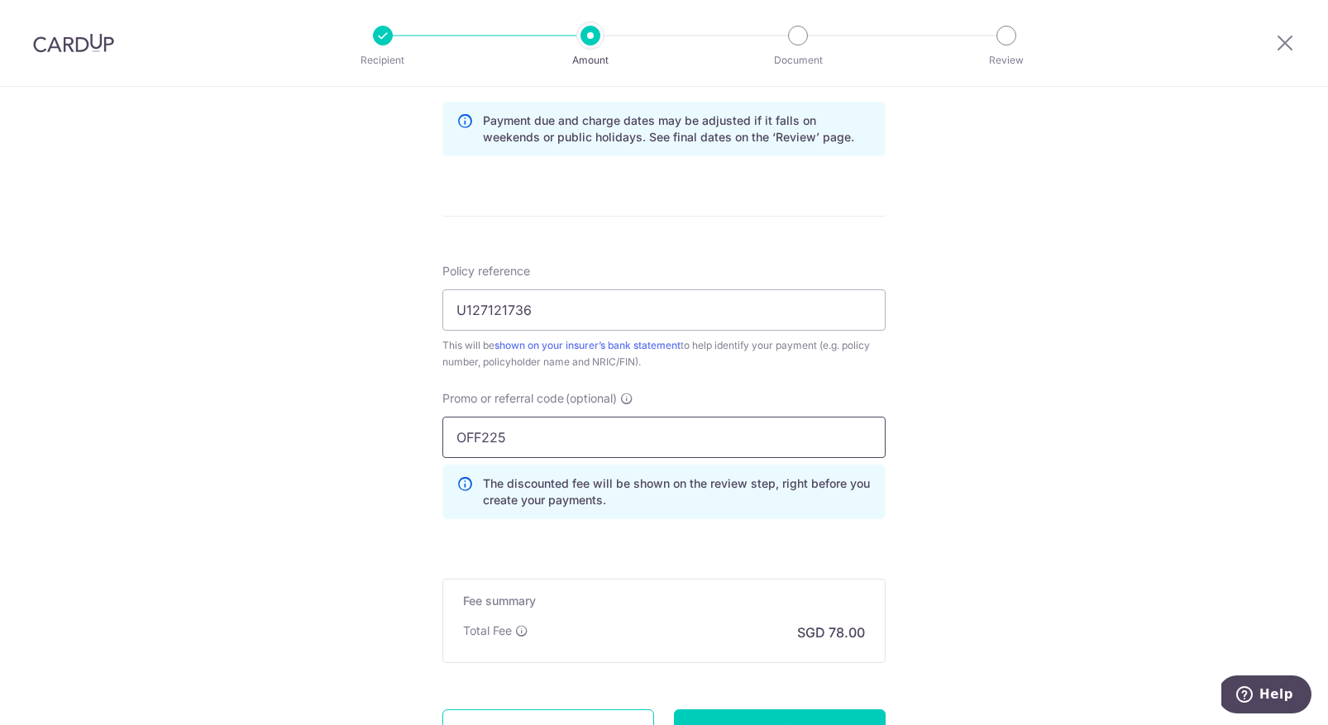
scroll to position [871, 0]
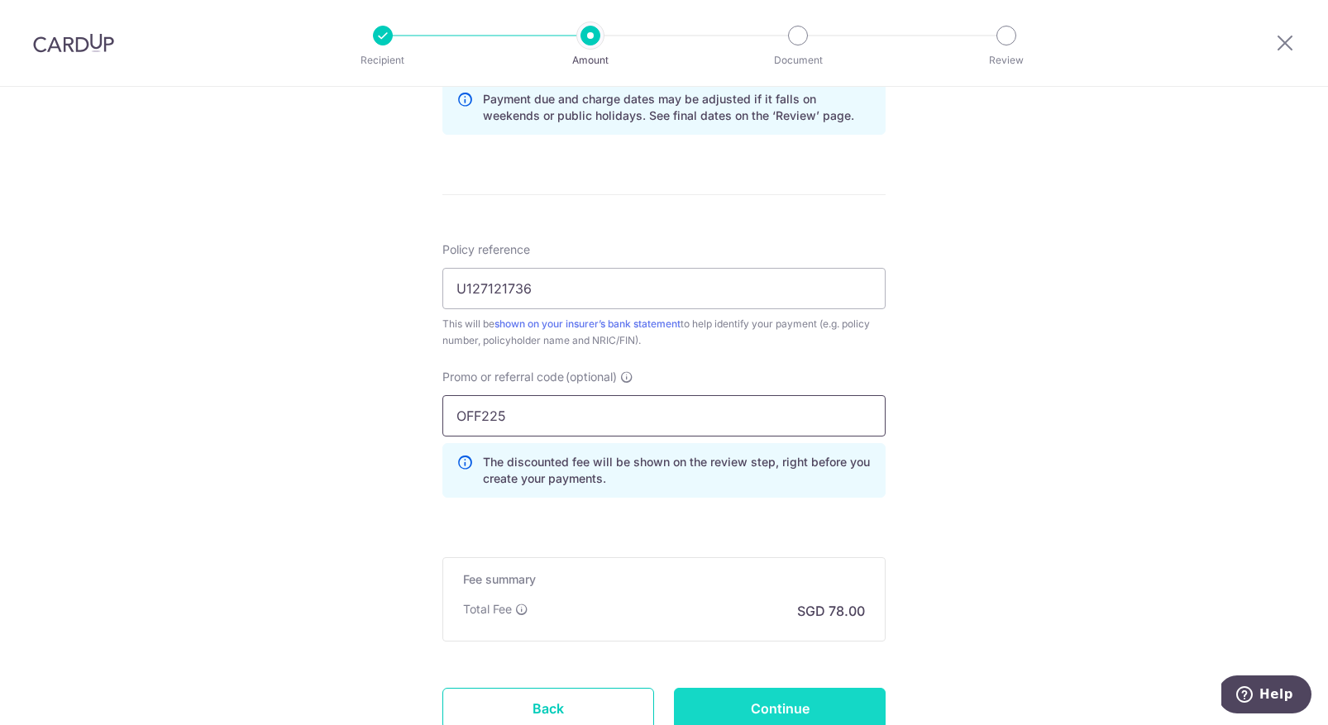
type input "OFF225"
click at [778, 694] on input "Continue" at bounding box center [780, 708] width 212 height 41
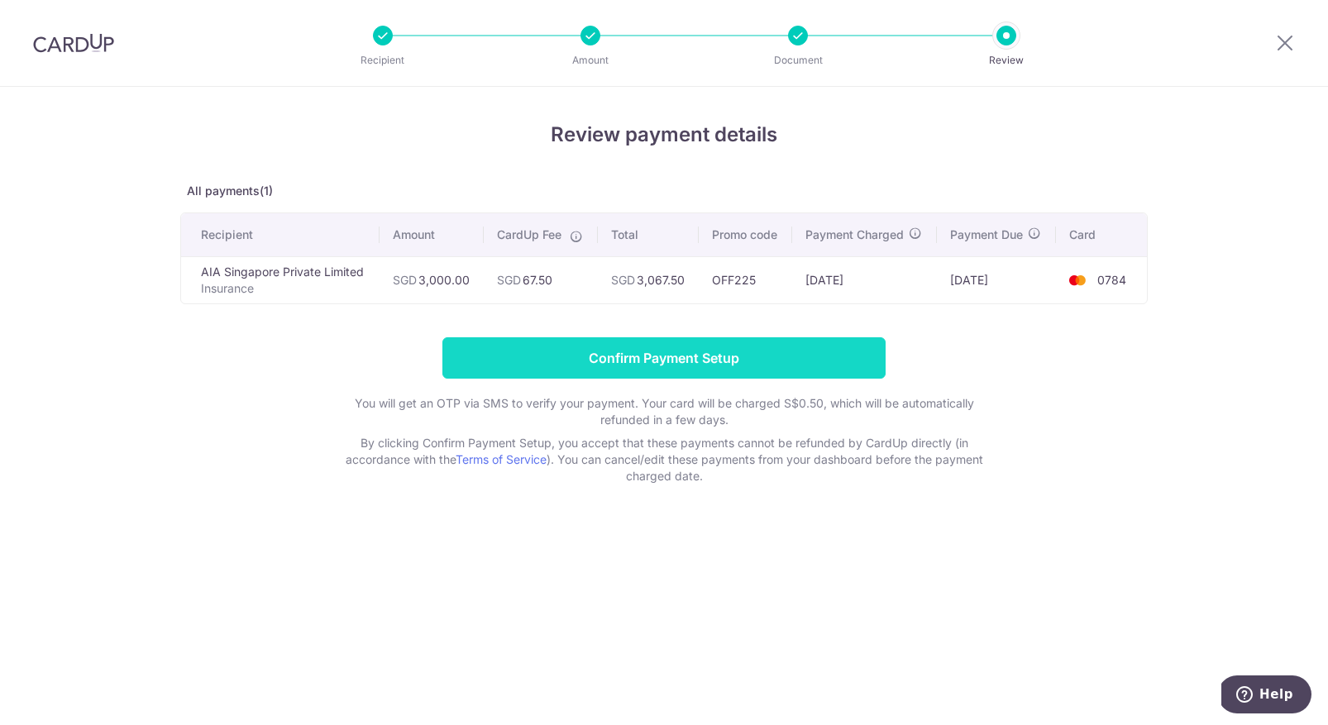
click at [521, 358] on input "Confirm Payment Setup" at bounding box center [663, 357] width 443 height 41
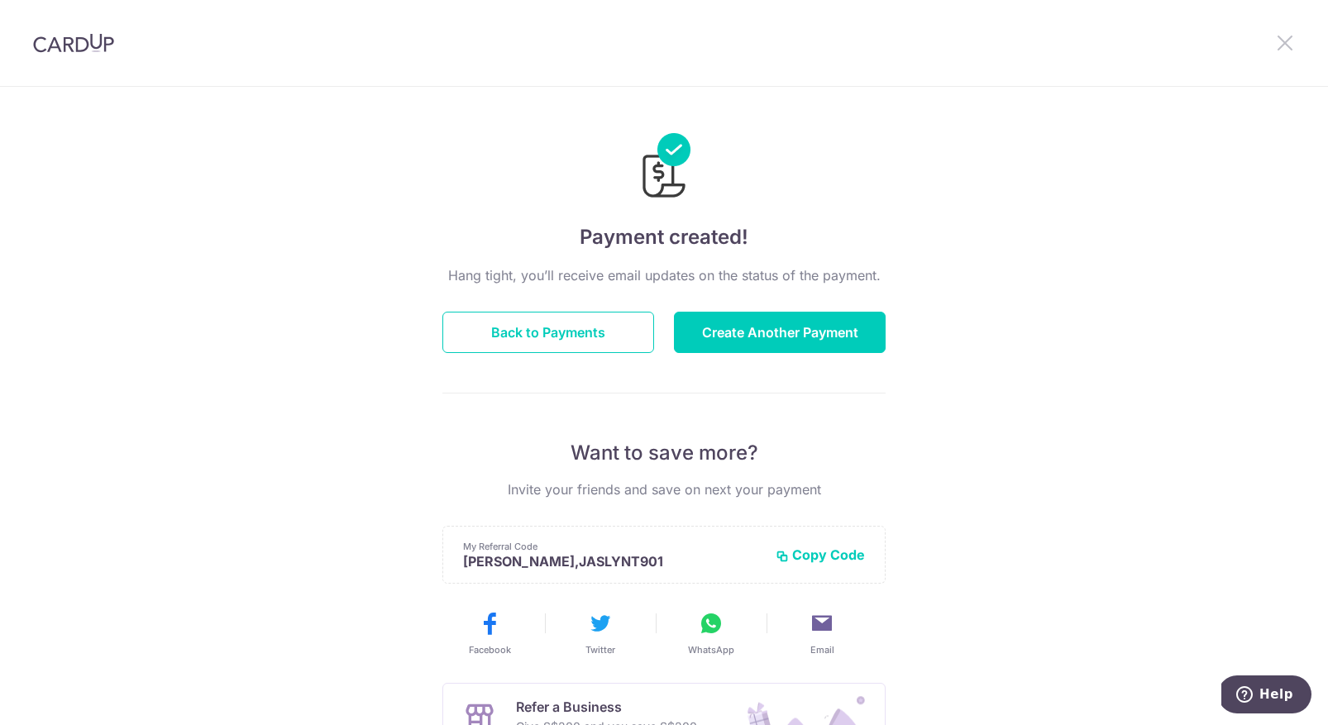
click at [1281, 45] on icon at bounding box center [1285, 42] width 20 height 21
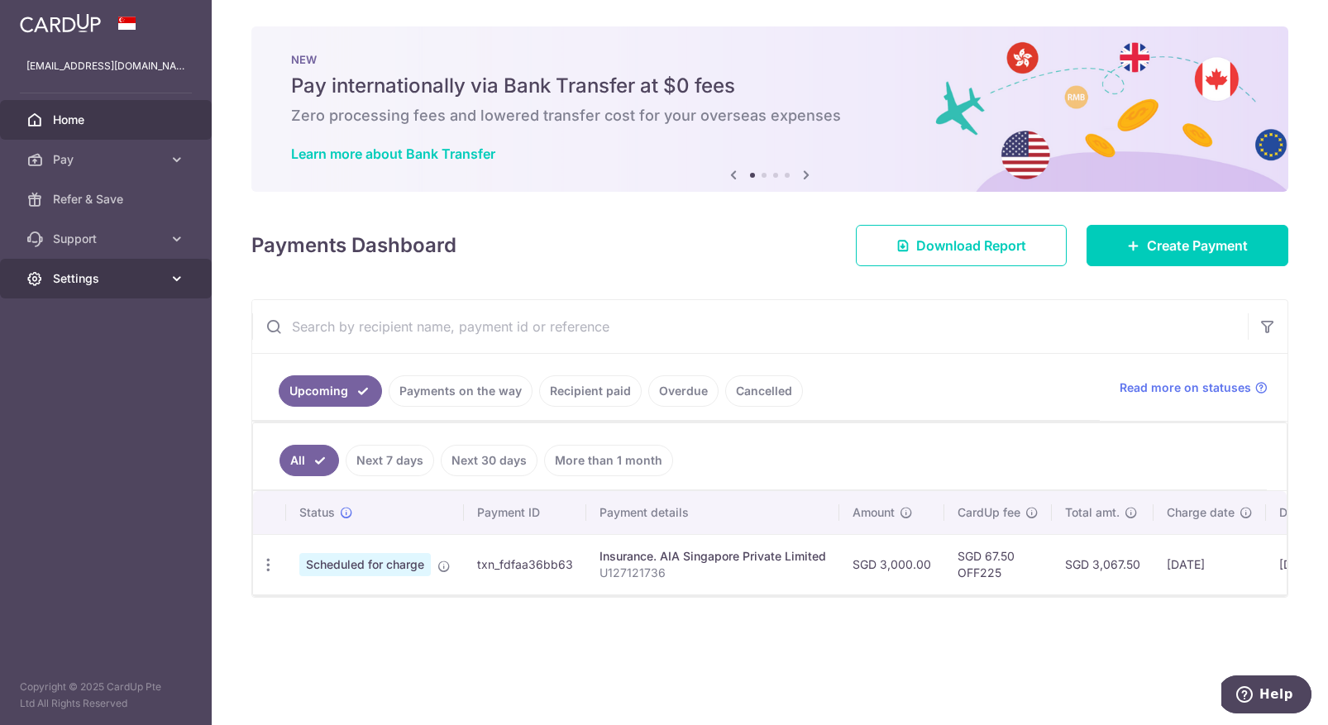
click at [98, 286] on span "Settings" at bounding box center [107, 278] width 109 height 17
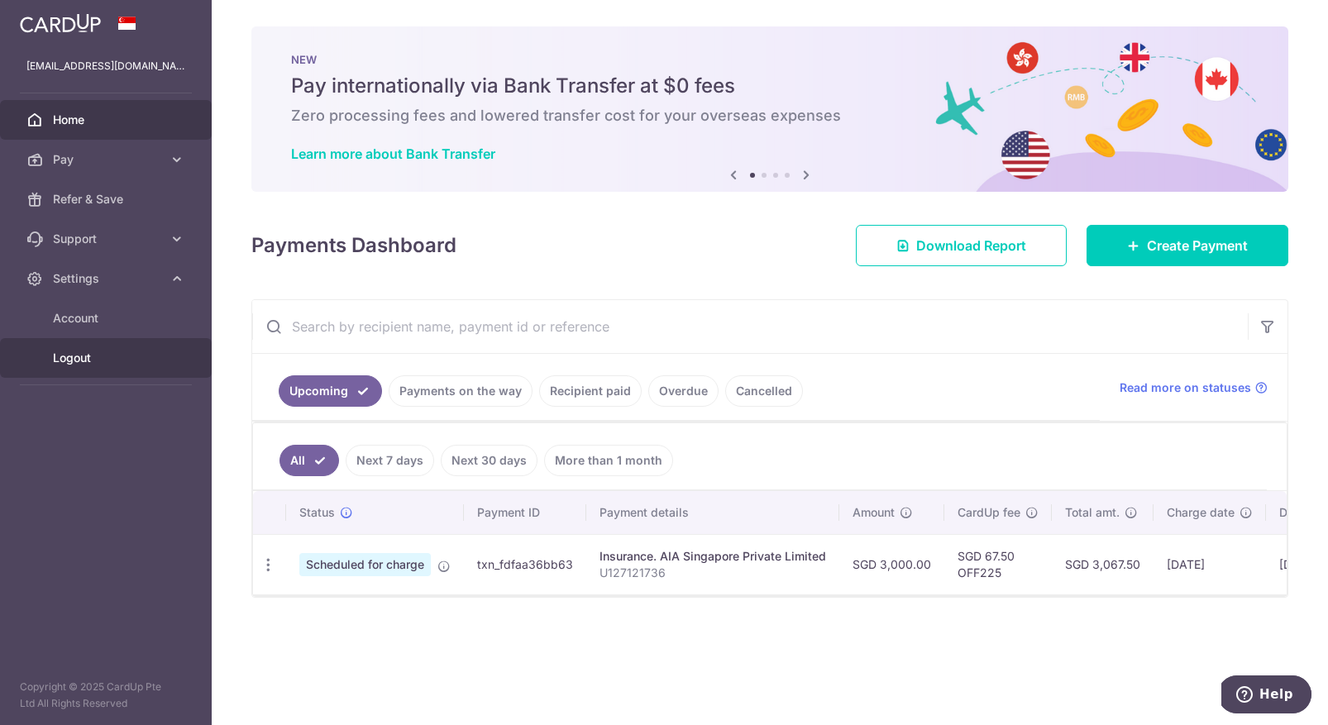
click at [74, 361] on span "Logout" at bounding box center [107, 358] width 109 height 17
